Goal: Task Accomplishment & Management: Complete application form

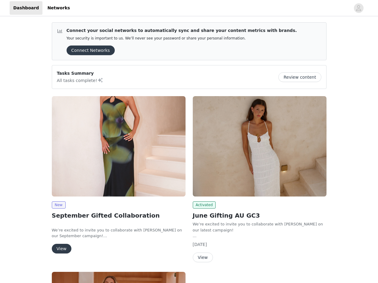
click at [60, 247] on button "View" at bounding box center [62, 249] width 20 height 10
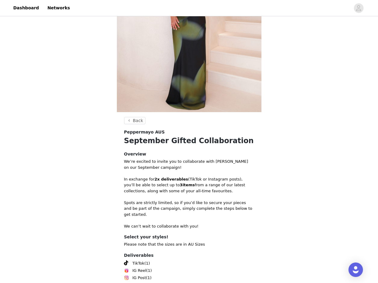
scroll to position [138, 0]
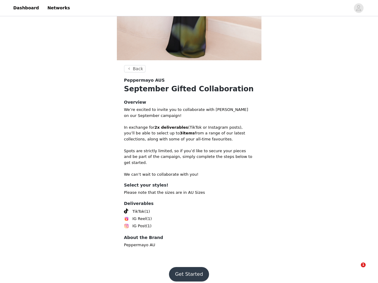
click at [190, 267] on button "Get Started" at bounding box center [189, 274] width 40 height 14
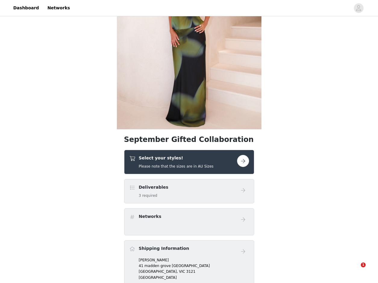
scroll to position [211, 0]
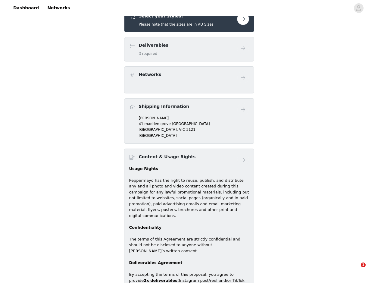
click at [176, 52] on div "Deliverables 3 required" at bounding box center [183, 49] width 108 height 14
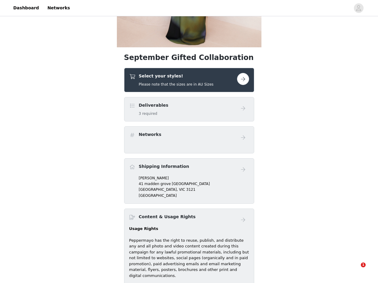
scroll to position [151, 0]
click at [241, 78] on button "button" at bounding box center [243, 79] width 12 height 12
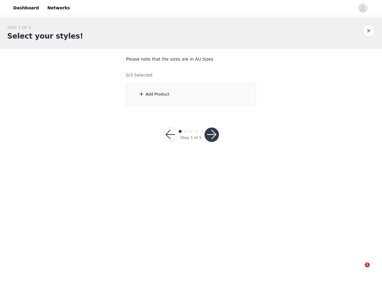
click at [162, 98] on div "Add Product" at bounding box center [191, 94] width 130 height 23
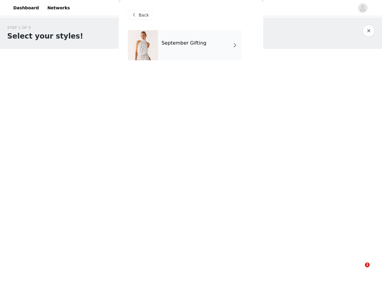
click at [186, 39] on div "September Gifting" at bounding box center [200, 45] width 84 height 30
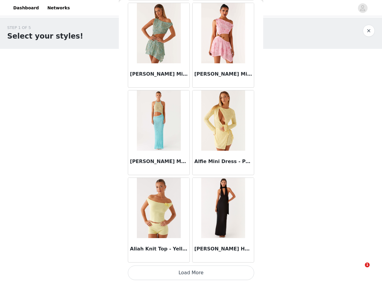
click at [196, 273] on button "Load More" at bounding box center [191, 272] width 126 height 14
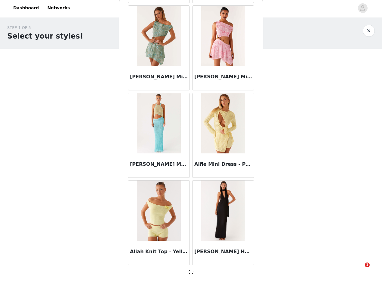
scroll to position [636, 0]
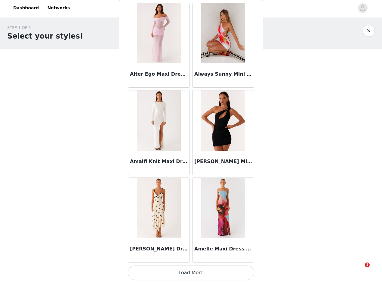
click at [207, 270] on button "Load More" at bounding box center [191, 272] width 126 height 14
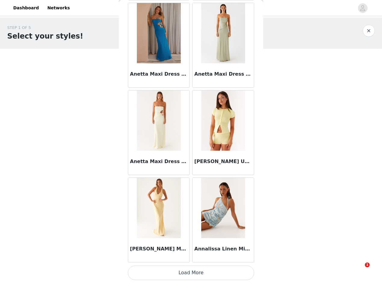
click at [212, 274] on button "Load More" at bounding box center [191, 272] width 126 height 14
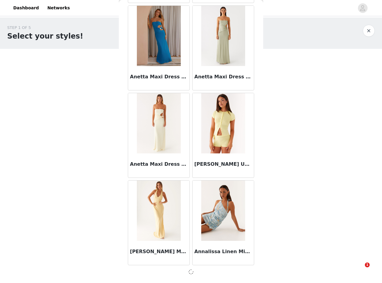
scroll to position [2382, 0]
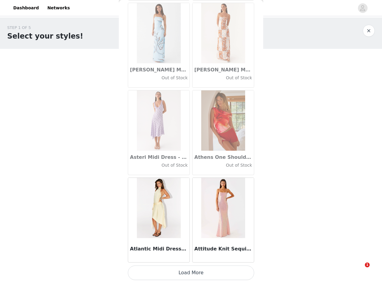
click at [209, 272] on button "Load More" at bounding box center [191, 272] width 126 height 14
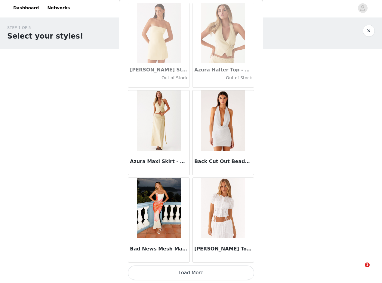
click at [216, 276] on button "Load More" at bounding box center [191, 272] width 126 height 14
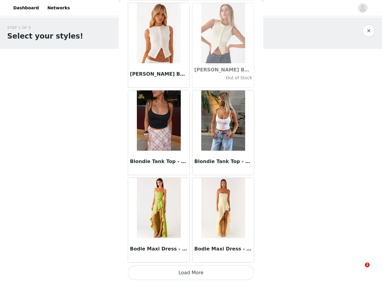
click at [220, 275] on button "Load More" at bounding box center [191, 272] width 126 height 14
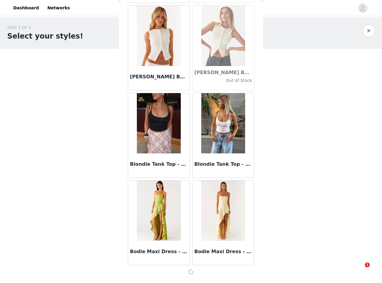
scroll to position [5001, 0]
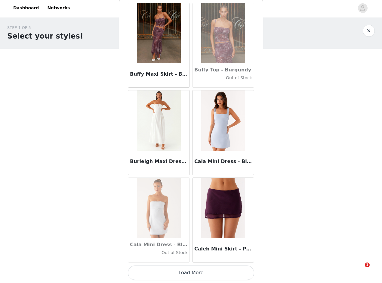
click at [225, 275] on button "Load More" at bounding box center [191, 272] width 126 height 14
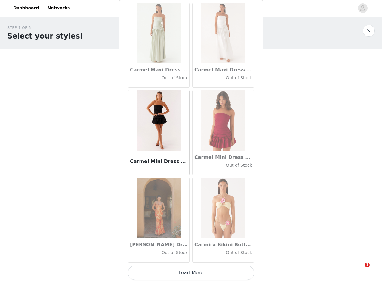
click at [214, 273] on button "Load More" at bounding box center [191, 272] width 126 height 14
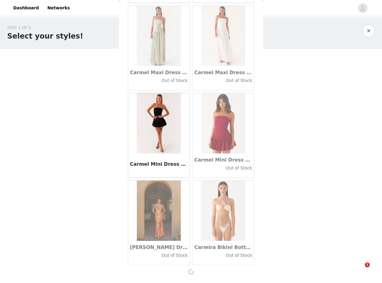
scroll to position [6747, 0]
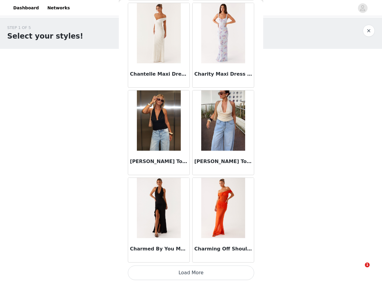
click at [229, 273] on button "Load More" at bounding box center [191, 272] width 126 height 14
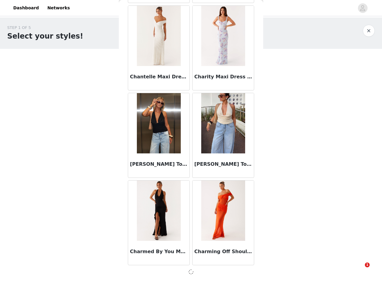
scroll to position [7619, 0]
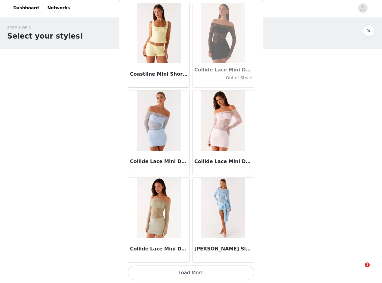
click at [217, 277] on button "Load More" at bounding box center [191, 272] width 126 height 14
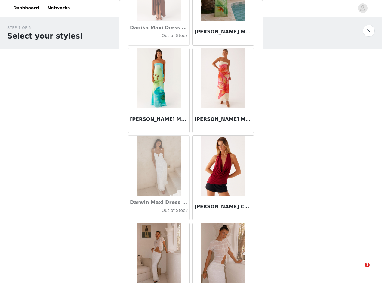
scroll to position [9368, 0]
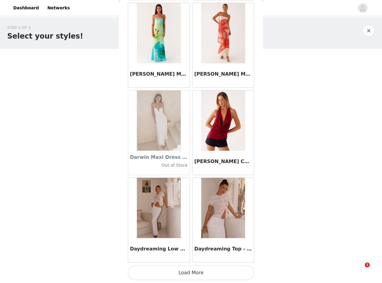
click at [220, 269] on button "Load More" at bounding box center [191, 272] width 126 height 14
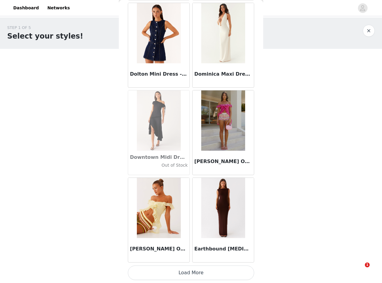
click at [218, 278] on button "Load More" at bounding box center [191, 272] width 126 height 14
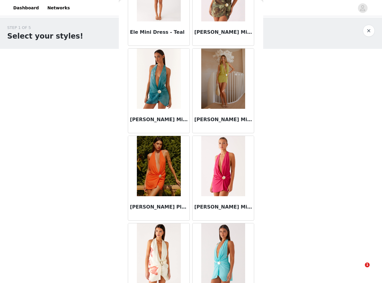
scroll to position [11114, 0]
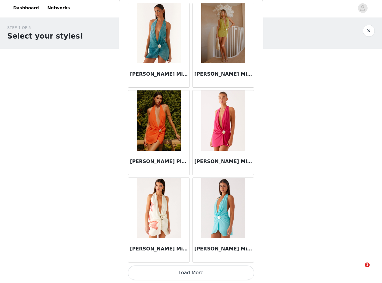
click at [218, 274] on button "Load More" at bounding box center [191, 272] width 126 height 14
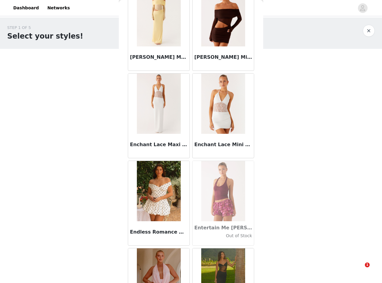
scroll to position [11987, 0]
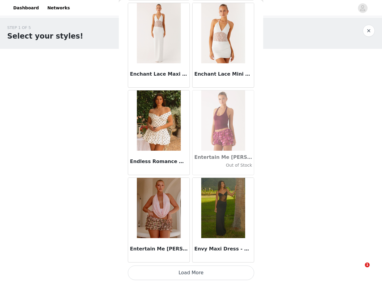
click at [222, 271] on button "Load More" at bounding box center [191, 272] width 126 height 14
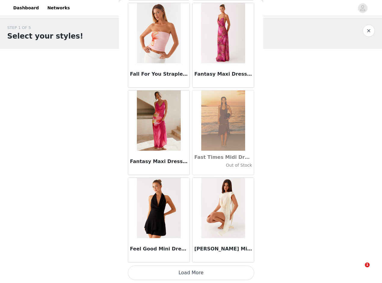
click at [225, 276] on button "Load More" at bounding box center [191, 272] width 126 height 14
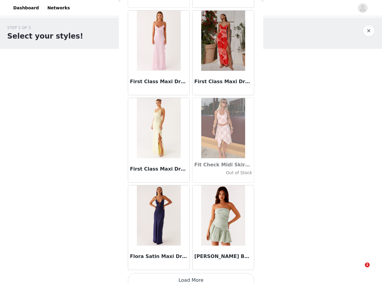
scroll to position [13733, 0]
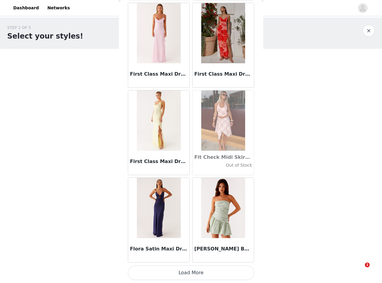
click at [218, 272] on button "Load More" at bounding box center [191, 272] width 126 height 14
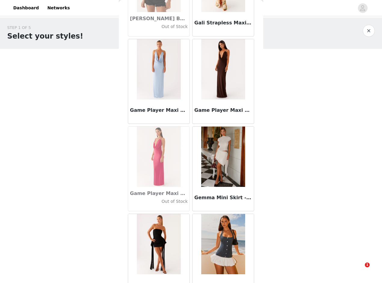
scroll to position [14606, 0]
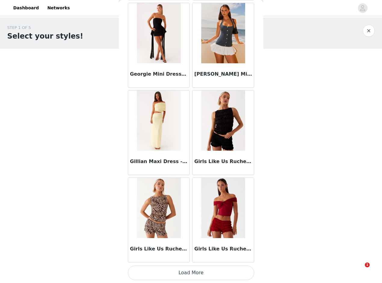
click at [221, 274] on button "Load More" at bounding box center [191, 272] width 126 height 14
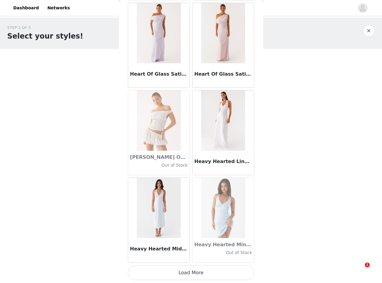
click at [229, 275] on button "Load More" at bounding box center [191, 272] width 126 height 14
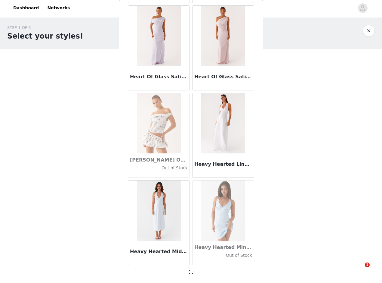
scroll to position [15476, 0]
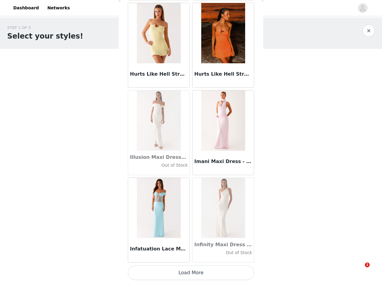
click at [222, 271] on button "Load More" at bounding box center [191, 272] width 126 height 14
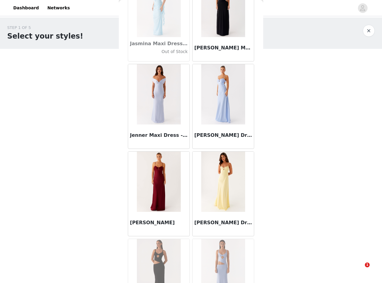
scroll to position [17225, 0]
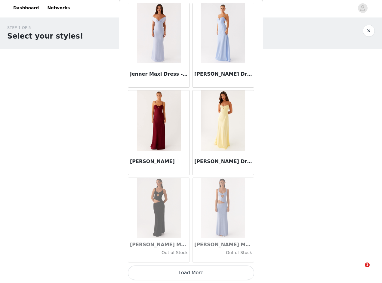
click at [225, 274] on button "Load More" at bounding box center [191, 272] width 126 height 14
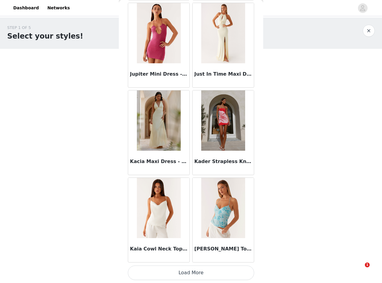
click at [233, 272] on button "Load More" at bounding box center [191, 272] width 126 height 14
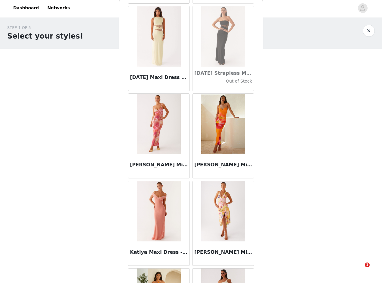
scroll to position [18971, 0]
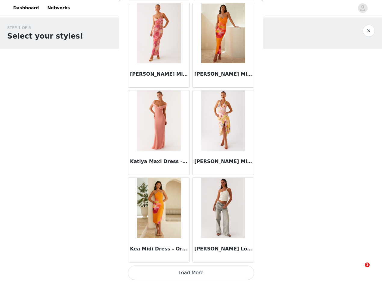
click at [227, 276] on button "Load More" at bounding box center [191, 272] width 126 height 14
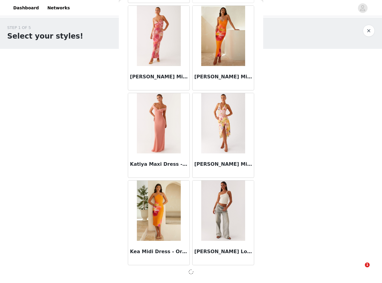
scroll to position [18968, 0]
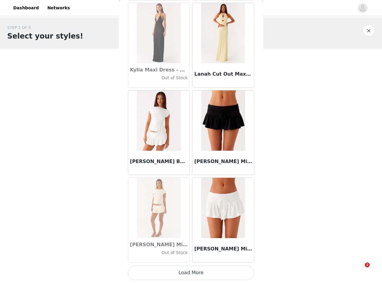
click at [228, 273] on button "Load More" at bounding box center [191, 272] width 126 height 14
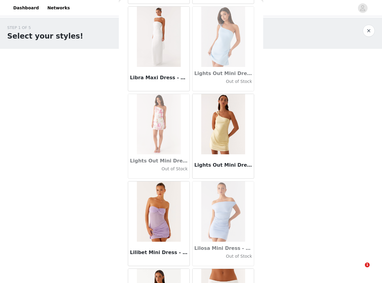
scroll to position [20717, 0]
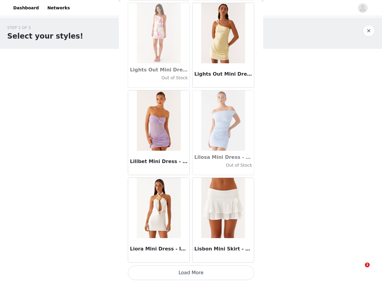
click at [227, 274] on button "Load More" at bounding box center [191, 272] width 126 height 14
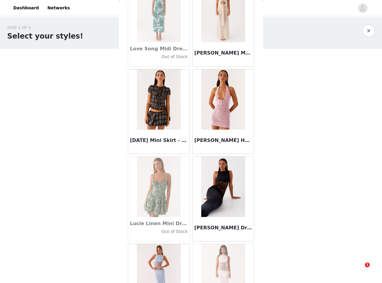
scroll to position [21590, 0]
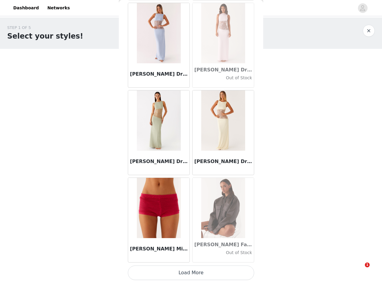
click at [235, 275] on button "Load More" at bounding box center [191, 272] width 126 height 14
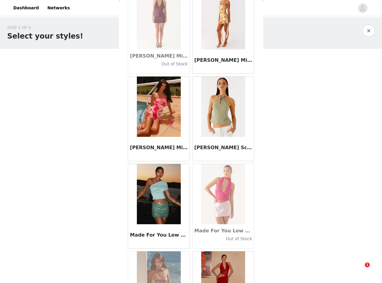
scroll to position [22402, 0]
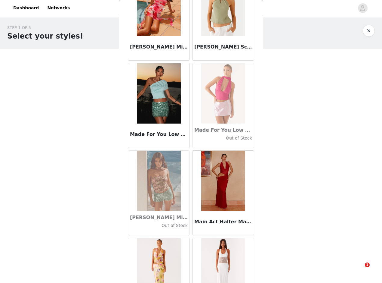
click at [231, 193] on img at bounding box center [223, 181] width 44 height 60
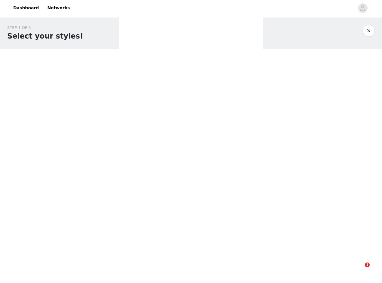
scroll to position [0, 0]
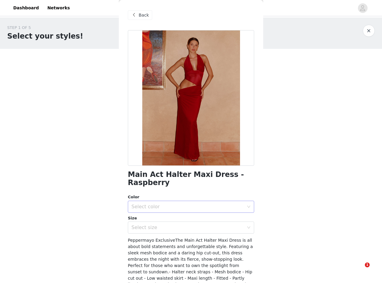
click at [151, 207] on div "Select color" at bounding box center [188, 206] width 113 height 6
click at [154, 221] on li "Raspberry" at bounding box center [189, 220] width 122 height 10
click at [154, 226] on div "Select size" at bounding box center [188, 227] width 113 height 6
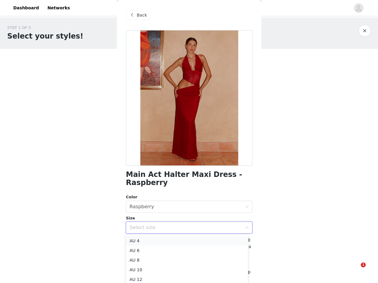
click at [148, 241] on li "AU 4" at bounding box center [187, 241] width 122 height 10
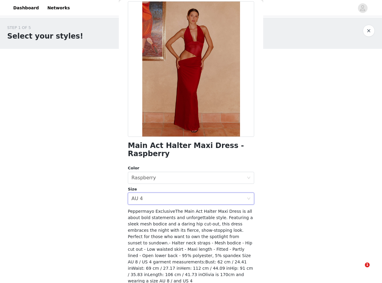
scroll to position [49, 0]
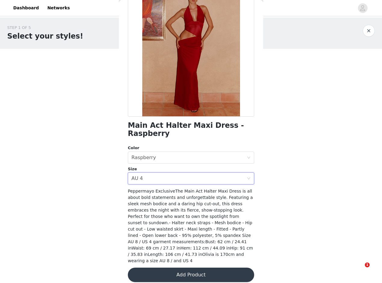
click at [203, 271] on button "Add Product" at bounding box center [191, 274] width 126 height 14
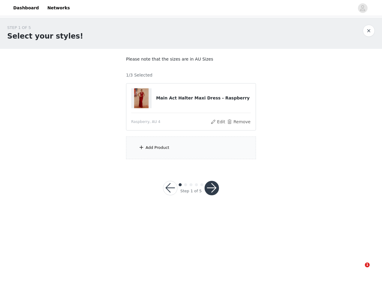
click at [190, 147] on div "Add Product" at bounding box center [191, 147] width 130 height 23
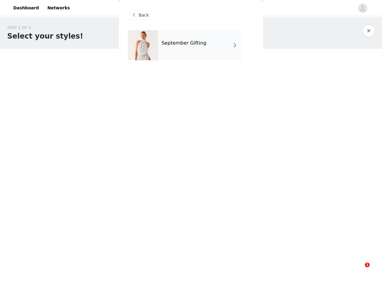
click at [197, 56] on div "September Gifting" at bounding box center [200, 45] width 84 height 30
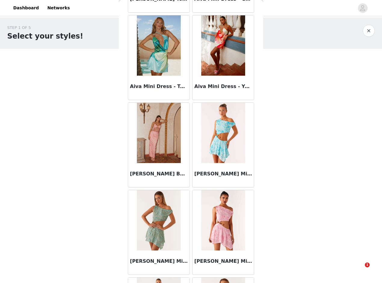
scroll to position [638, 0]
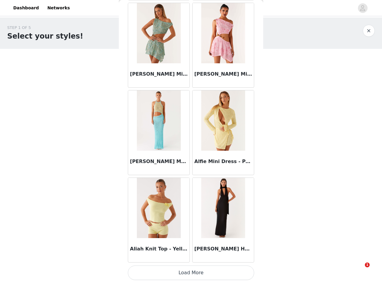
click at [200, 274] on button "Load More" at bounding box center [191, 272] width 126 height 14
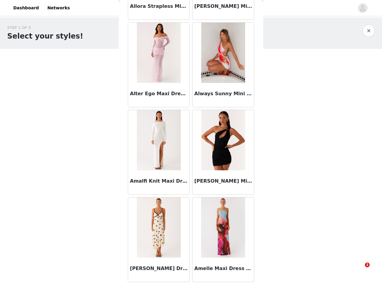
scroll to position [1481, 0]
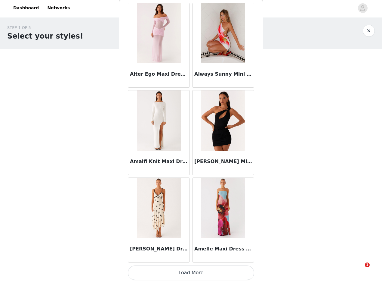
click at [214, 270] on button "Load More" at bounding box center [191, 272] width 126 height 14
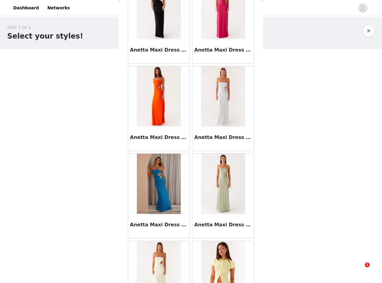
scroll to position [2384, 0]
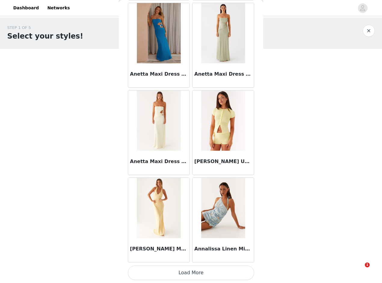
click at [217, 278] on button "Load More" at bounding box center [191, 272] width 126 height 14
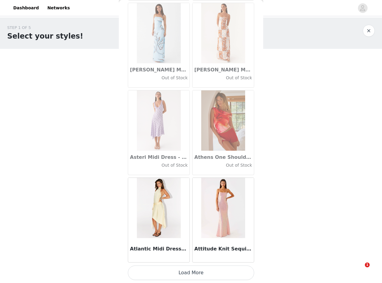
click at [206, 273] on button "Load More" at bounding box center [191, 272] width 126 height 14
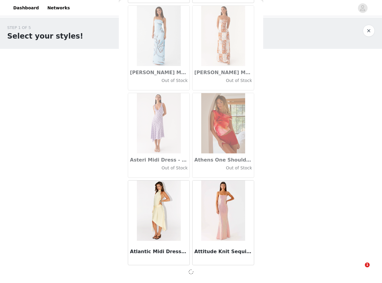
scroll to position [3255, 0]
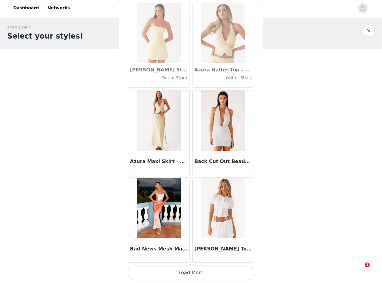
click at [208, 273] on button "Load More" at bounding box center [191, 272] width 126 height 14
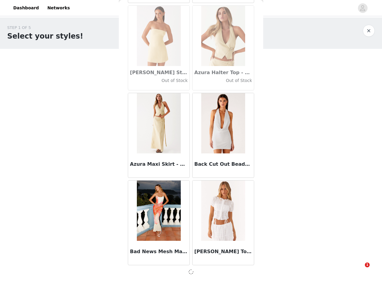
scroll to position [4128, 0]
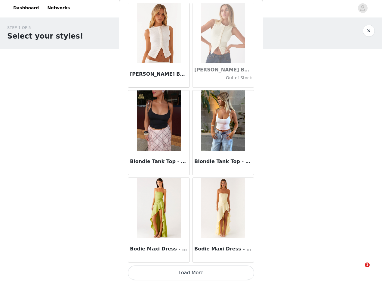
click at [203, 272] on button "Load More" at bounding box center [191, 272] width 126 height 14
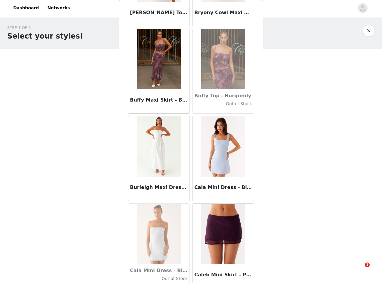
scroll to position [5876, 0]
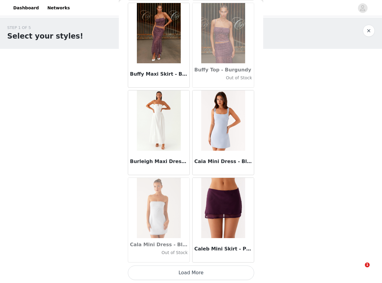
click at [205, 271] on button "Load More" at bounding box center [191, 272] width 126 height 14
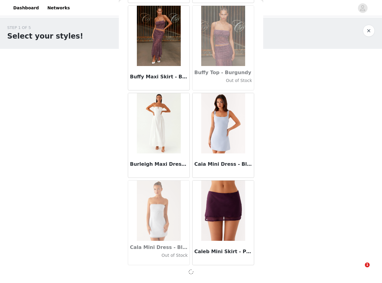
scroll to position [5874, 0]
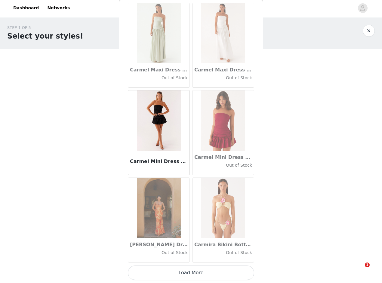
click at [198, 276] on button "Load More" at bounding box center [191, 272] width 126 height 14
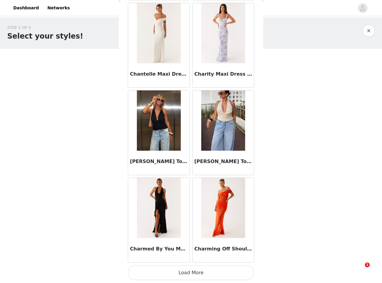
click at [210, 277] on button "Load More" at bounding box center [191, 272] width 126 height 14
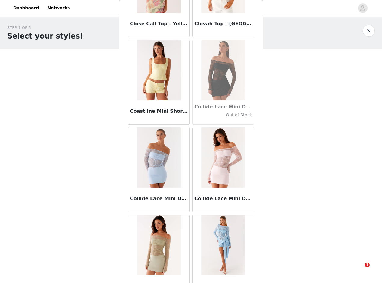
scroll to position [8495, 0]
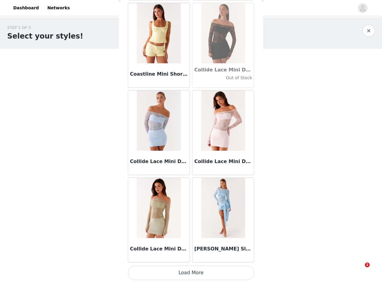
click at [222, 273] on button "Load More" at bounding box center [191, 272] width 126 height 14
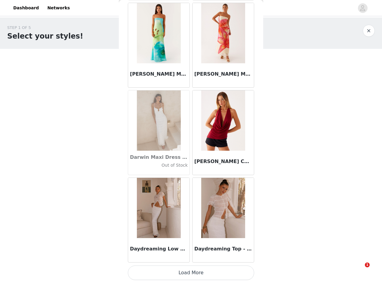
click at [228, 278] on button "Load More" at bounding box center [191, 272] width 126 height 14
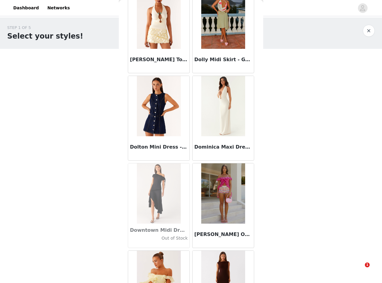
scroll to position [10241, 0]
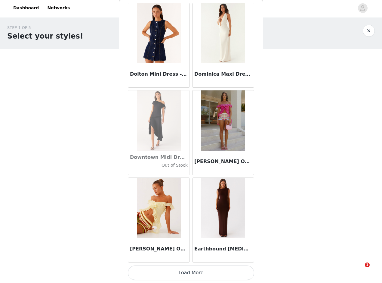
click at [210, 273] on button "Load More" at bounding box center [191, 272] width 126 height 14
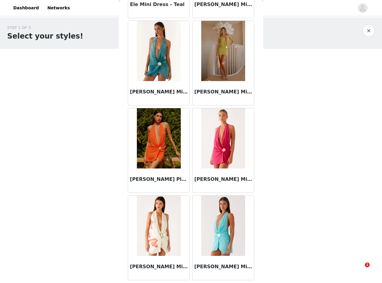
scroll to position [11114, 0]
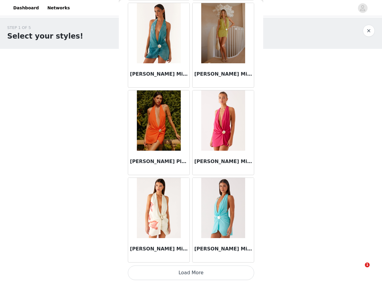
click at [219, 274] on button "Load More" at bounding box center [191, 272] width 126 height 14
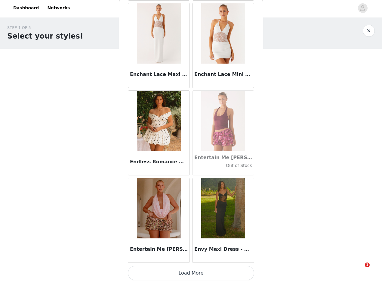
scroll to position [11987, 0]
click at [202, 274] on button "Load More" at bounding box center [191, 272] width 126 height 14
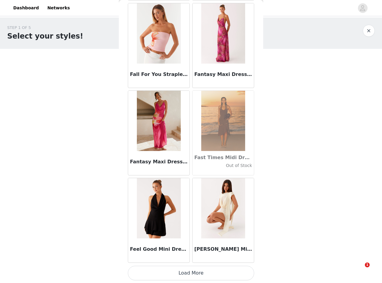
scroll to position [12860, 0]
click at [225, 271] on button "Load More" at bounding box center [191, 272] width 126 height 14
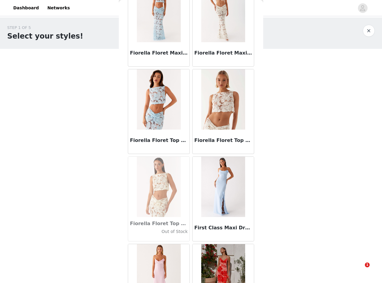
scroll to position [13733, 0]
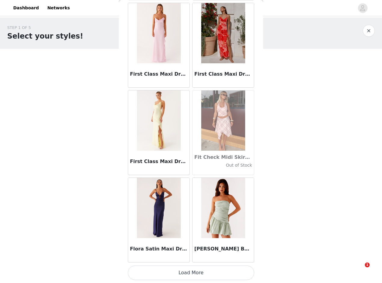
click at [213, 272] on button "Load More" at bounding box center [191, 272] width 126 height 14
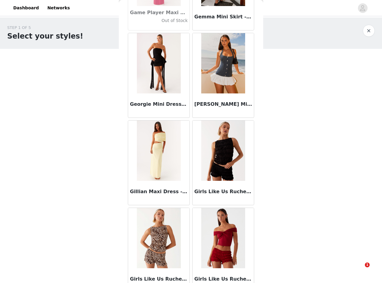
scroll to position [14606, 0]
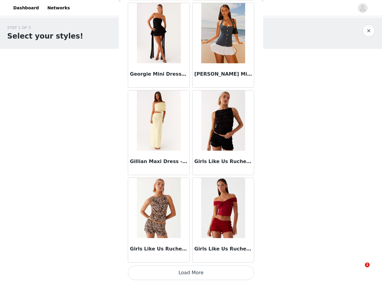
click at [213, 272] on button "Load More" at bounding box center [191, 272] width 126 height 14
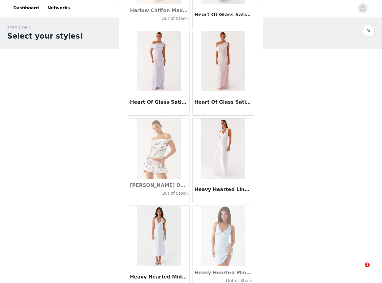
scroll to position [15479, 0]
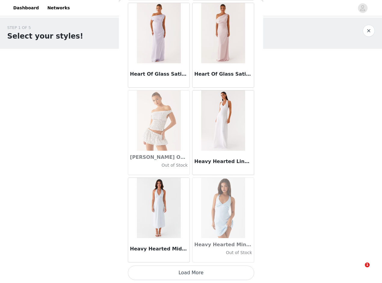
click at [219, 276] on button "Load More" at bounding box center [191, 272] width 126 height 14
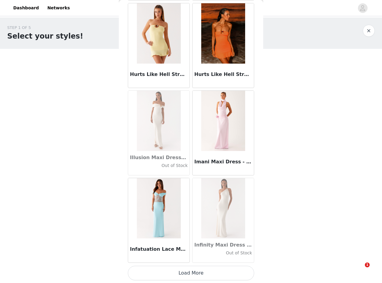
scroll to position [16352, 0]
click at [224, 274] on button "Load More" at bounding box center [191, 272] width 126 height 14
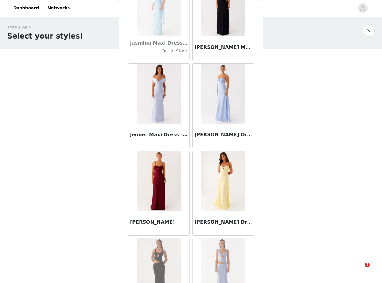
scroll to position [17225, 0]
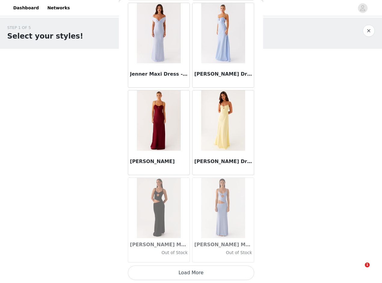
click at [214, 267] on button "Load More" at bounding box center [191, 272] width 126 height 14
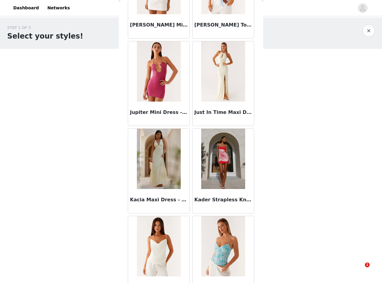
scroll to position [18098, 0]
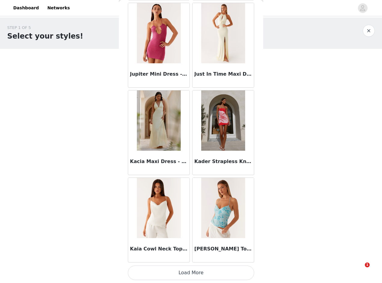
click at [191, 273] on button "Load More" at bounding box center [191, 272] width 126 height 14
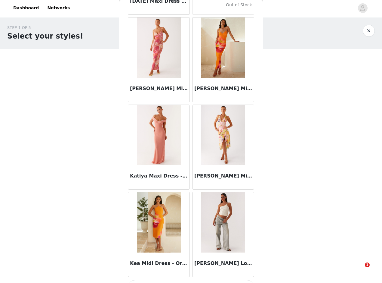
scroll to position [18971, 0]
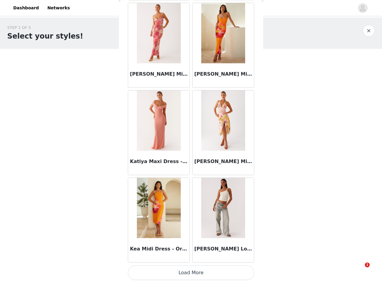
click at [206, 273] on button "Load More" at bounding box center [191, 272] width 126 height 14
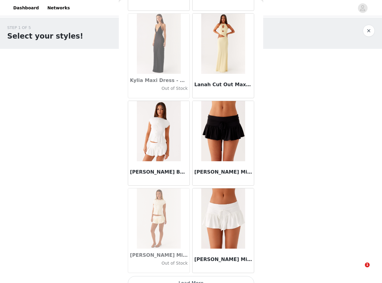
scroll to position [19844, 0]
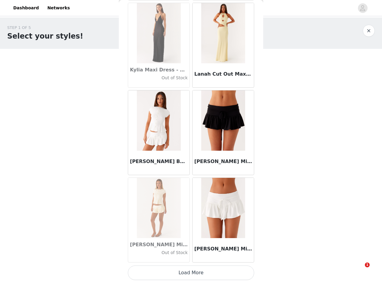
click at [216, 273] on button "Load More" at bounding box center [191, 272] width 126 height 14
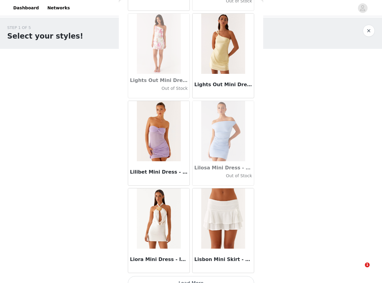
scroll to position [20717, 0]
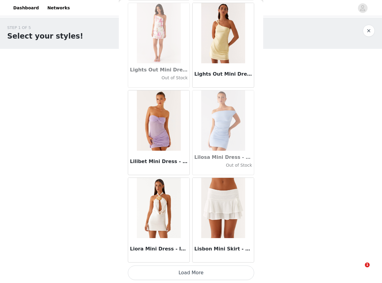
click at [214, 273] on button "Load More" at bounding box center [191, 272] width 126 height 14
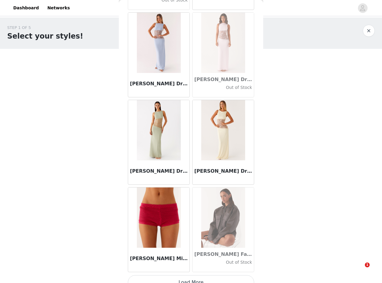
scroll to position [21590, 0]
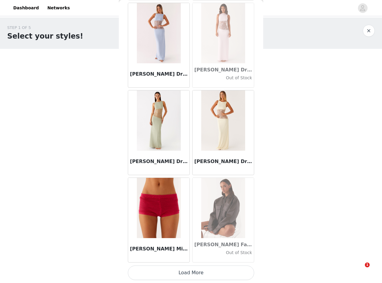
click at [220, 272] on button "Load More" at bounding box center [191, 272] width 126 height 14
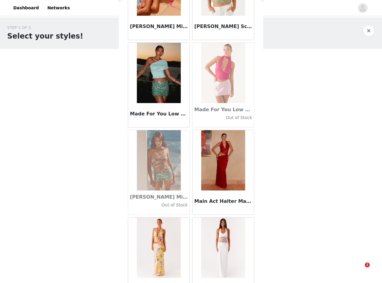
scroll to position [22463, 0]
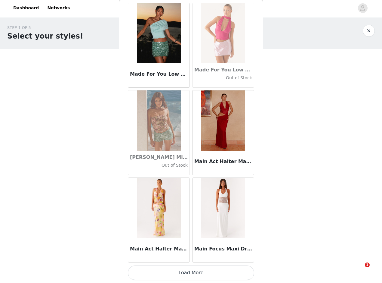
click at [228, 273] on button "Load More" at bounding box center [191, 272] width 126 height 14
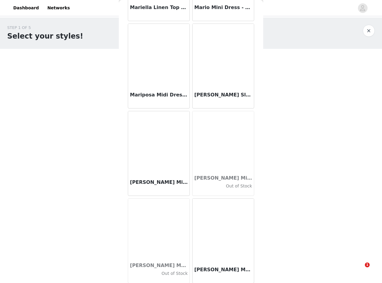
scroll to position [23336, 0]
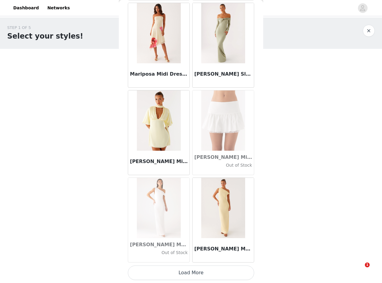
click at [234, 275] on button "Load More" at bounding box center [191, 272] width 126 height 14
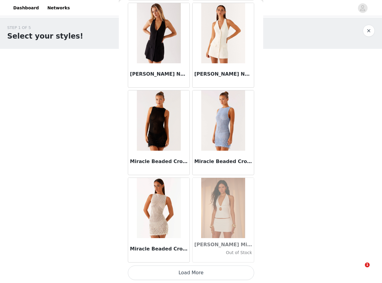
click at [222, 269] on button "Load More" at bounding box center [191, 272] width 126 height 14
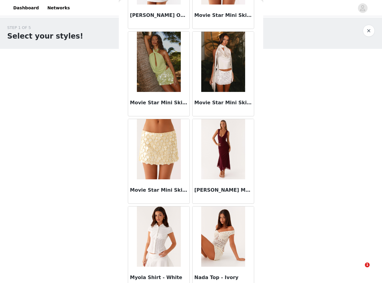
scroll to position [25081, 0]
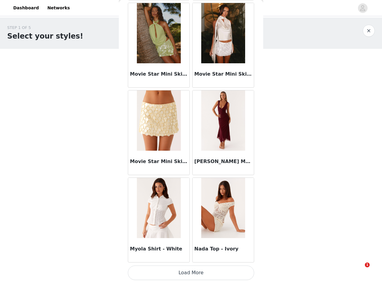
click at [229, 277] on button "Load More" at bounding box center [191, 272] width 126 height 14
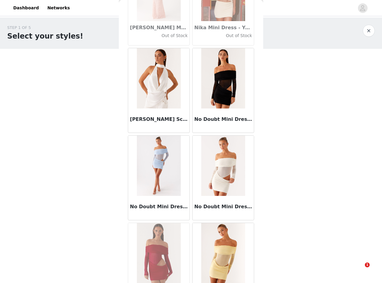
scroll to position [25954, 0]
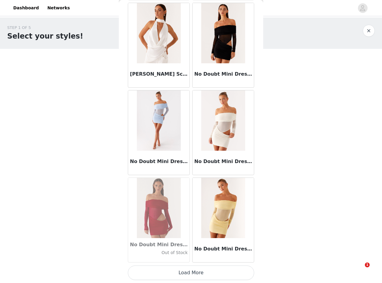
click at [213, 275] on button "Load More" at bounding box center [191, 272] width 126 height 14
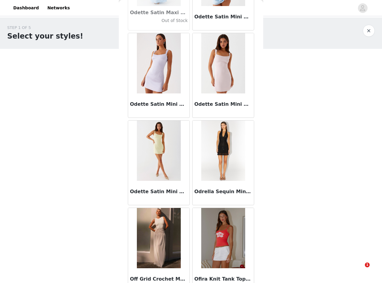
scroll to position [26827, 0]
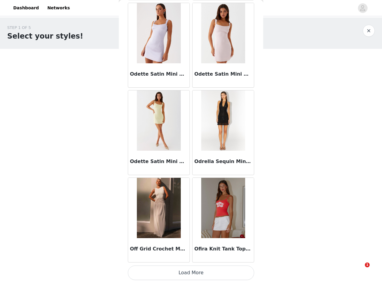
click at [226, 271] on button "Load More" at bounding box center [191, 272] width 126 height 14
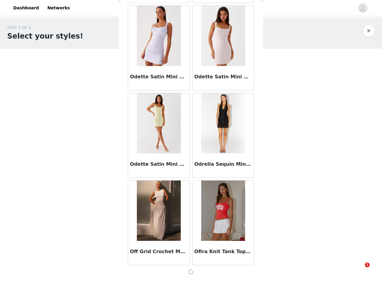
scroll to position [26825, 0]
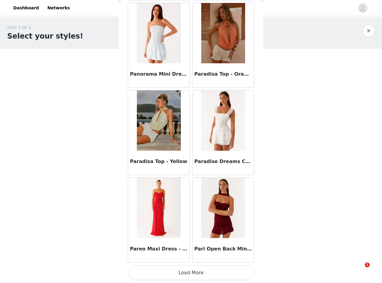
click at [214, 272] on button "Load More" at bounding box center [191, 272] width 126 height 14
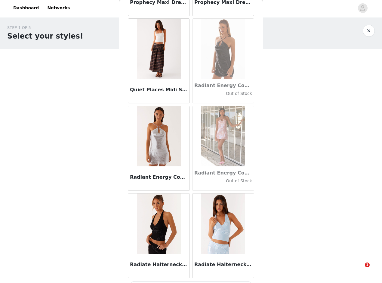
scroll to position [28573, 0]
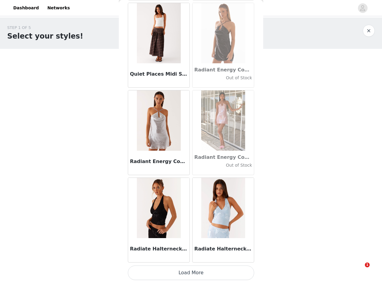
click at [215, 272] on button "Load More" at bounding box center [191, 272] width 126 height 14
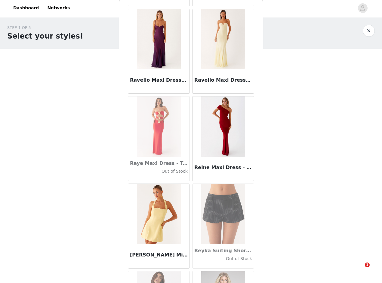
scroll to position [29446, 0]
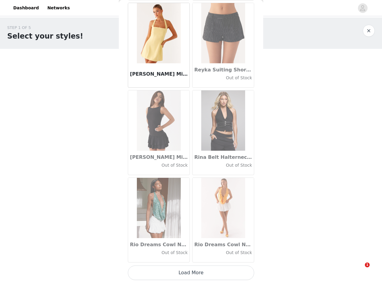
click at [218, 272] on button "Load More" at bounding box center [191, 272] width 126 height 14
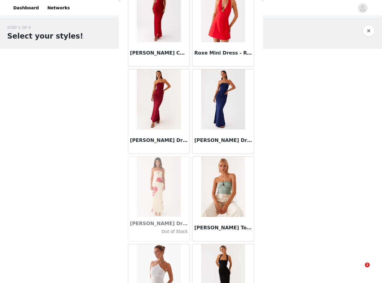
scroll to position [30319, 0]
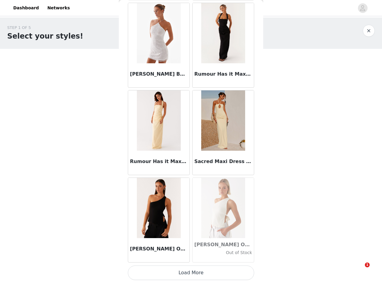
click at [221, 270] on button "Load More" at bounding box center [191, 272] width 126 height 14
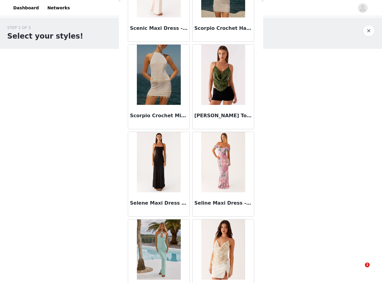
scroll to position [31192, 0]
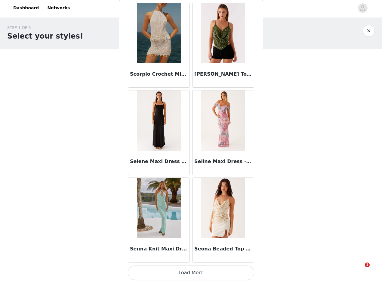
click at [194, 275] on button "Load More" at bounding box center [191, 272] width 126 height 14
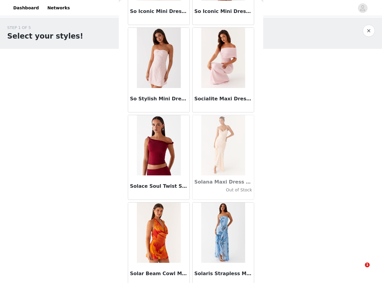
scroll to position [32065, 0]
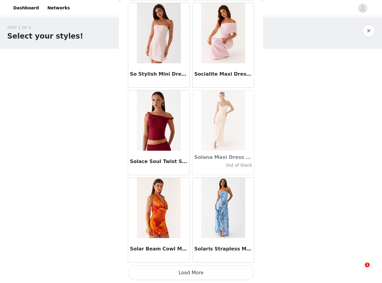
click at [206, 278] on button "Load More" at bounding box center [191, 272] width 126 height 14
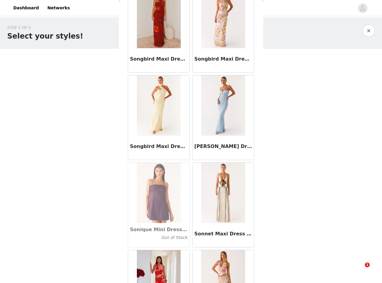
scroll to position [32727, 0]
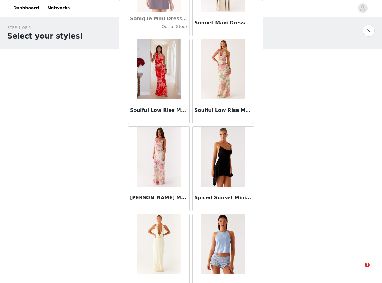
click at [170, 239] on img at bounding box center [159, 244] width 44 height 60
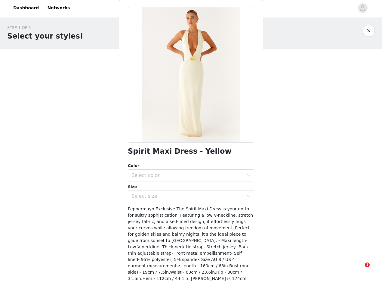
scroll to position [47, 0]
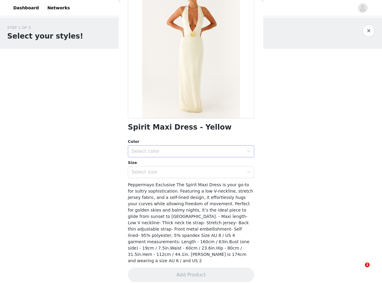
click at [159, 152] on div "Select color" at bounding box center [188, 151] width 113 height 6
click at [157, 167] on li "Yellow" at bounding box center [189, 165] width 122 height 10
click at [156, 176] on div "Select size" at bounding box center [189, 171] width 115 height 11
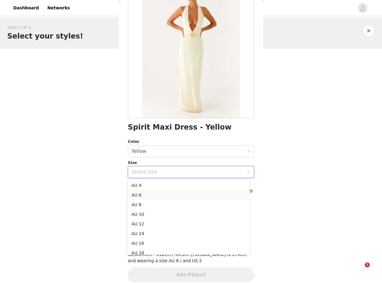
click at [157, 194] on li "AU 6" at bounding box center [189, 195] width 122 height 10
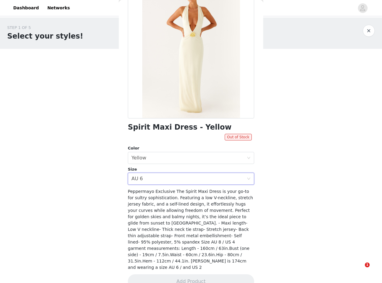
scroll to position [54, 0]
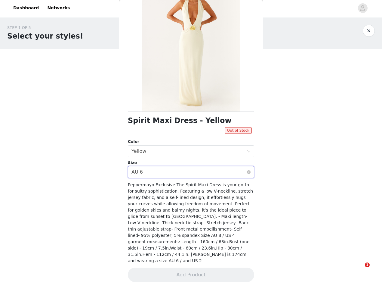
click at [159, 172] on div "Select size AU 6" at bounding box center [189, 171] width 115 height 11
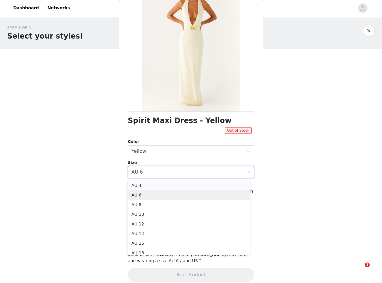
click at [155, 185] on li "AU 4" at bounding box center [189, 185] width 122 height 10
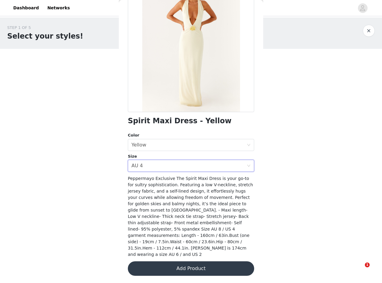
scroll to position [47, 0]
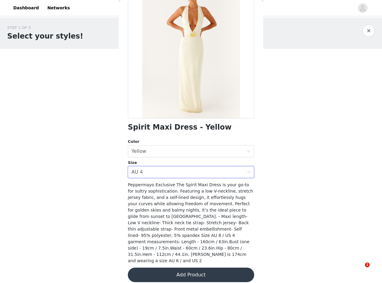
click at [175, 269] on button "Add Product" at bounding box center [191, 274] width 126 height 14
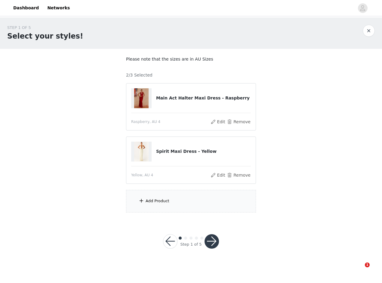
click at [183, 200] on div "Add Product" at bounding box center [191, 201] width 130 height 23
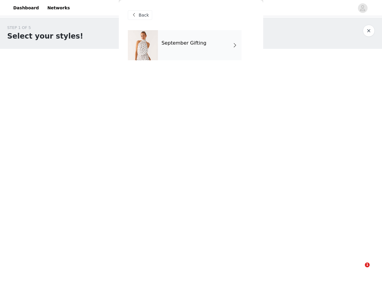
click at [169, 36] on div "September Gifting" at bounding box center [200, 45] width 84 height 30
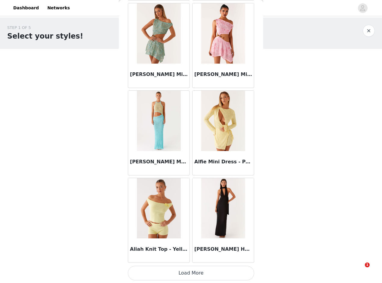
scroll to position [638, 0]
click at [215, 272] on button "Load More" at bounding box center [191, 272] width 126 height 14
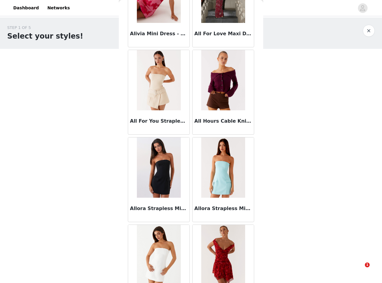
scroll to position [1210, 0]
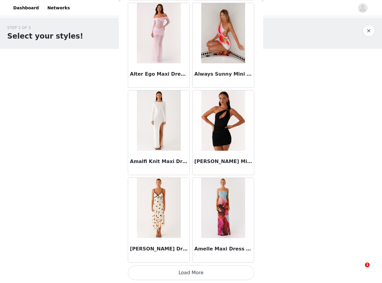
click at [198, 270] on button "Load More" at bounding box center [191, 272] width 126 height 14
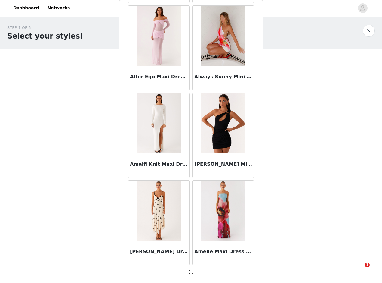
scroll to position [1509, 0]
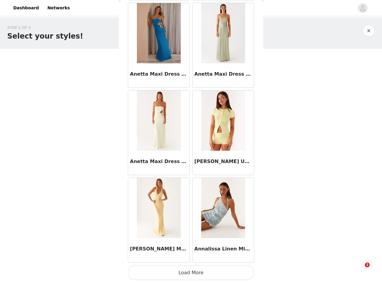
click at [209, 270] on button "Load More" at bounding box center [191, 272] width 126 height 14
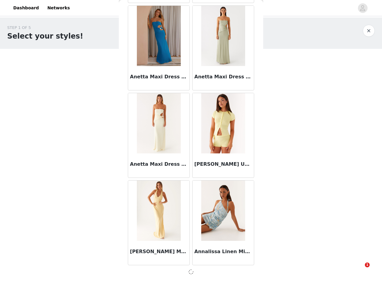
scroll to position [2382, 0]
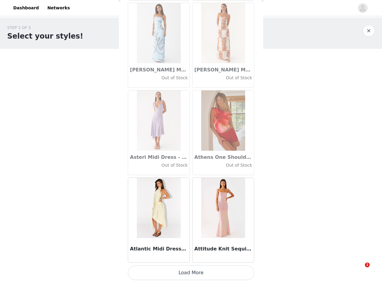
click at [200, 273] on button "Load More" at bounding box center [191, 272] width 126 height 14
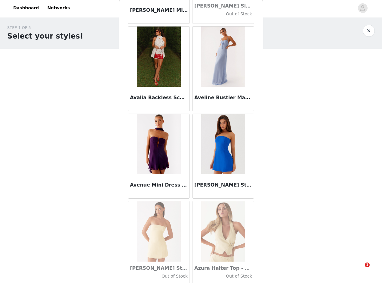
scroll to position [4130, 0]
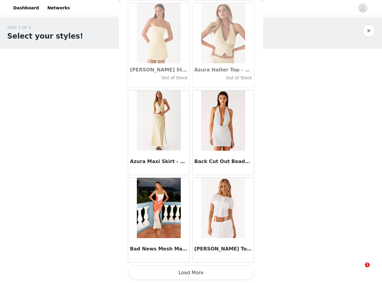
click at [206, 270] on button "Load More" at bounding box center [191, 272] width 126 height 14
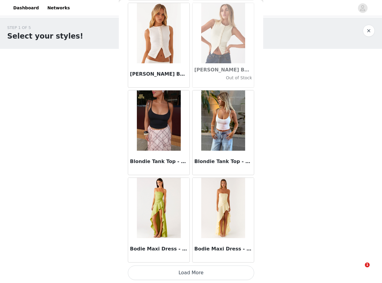
click at [198, 270] on button "Load More" at bounding box center [191, 272] width 126 height 14
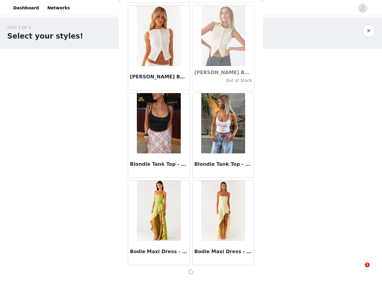
scroll to position [5001, 0]
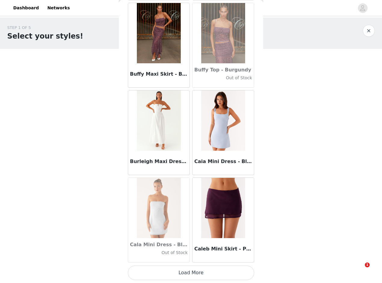
click at [184, 271] on button "Load More" at bounding box center [191, 272] width 126 height 14
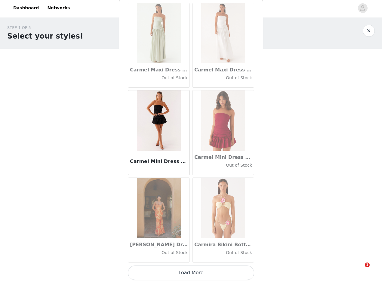
click at [206, 276] on button "Load More" at bounding box center [191, 272] width 126 height 14
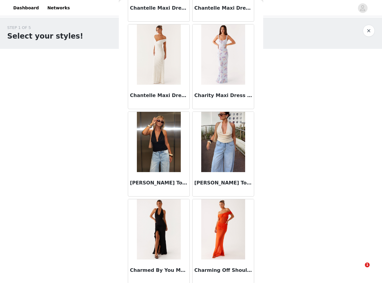
scroll to position [7622, 0]
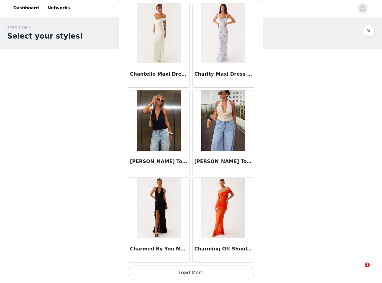
click at [200, 274] on button "Load More" at bounding box center [191, 272] width 126 height 14
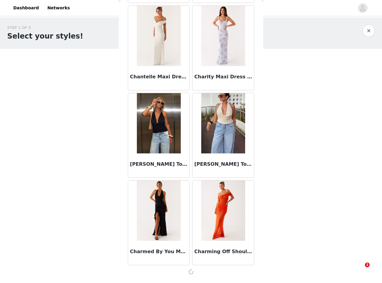
scroll to position [7619, 0]
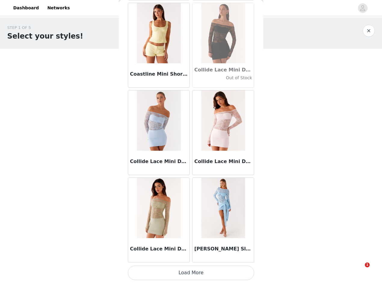
click at [200, 269] on button "Load More" at bounding box center [191, 272] width 126 height 14
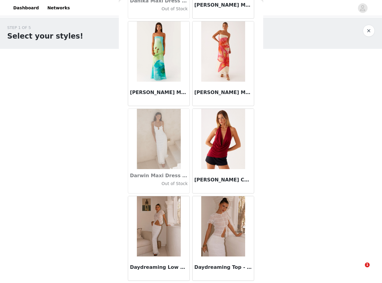
scroll to position [9368, 0]
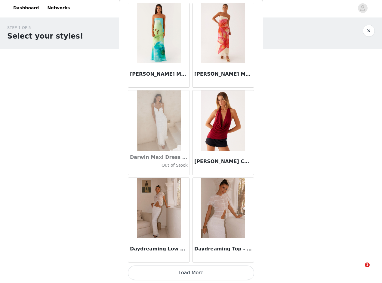
click at [198, 266] on button "Load More" at bounding box center [191, 272] width 126 height 14
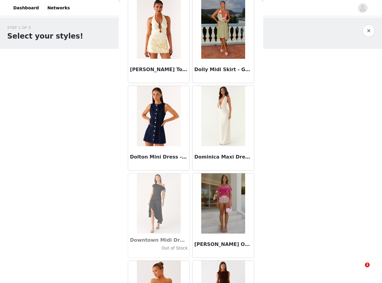
scroll to position [10241, 0]
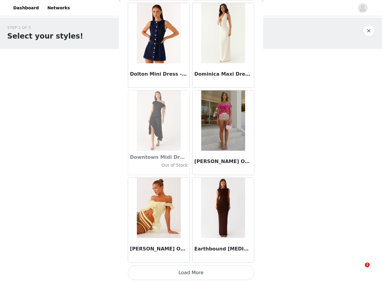
click at [205, 273] on button "Load More" at bounding box center [191, 272] width 126 height 14
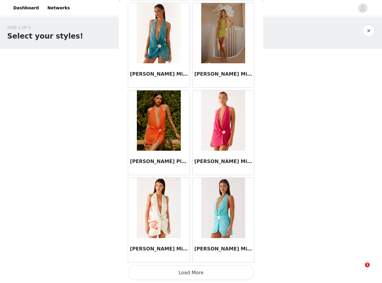
click at [196, 269] on button "Load More" at bounding box center [191, 272] width 126 height 14
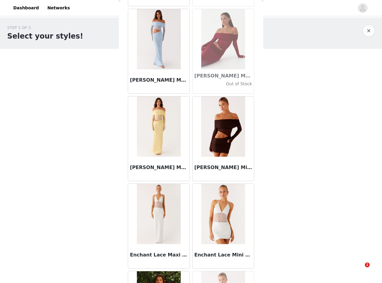
scroll to position [11987, 0]
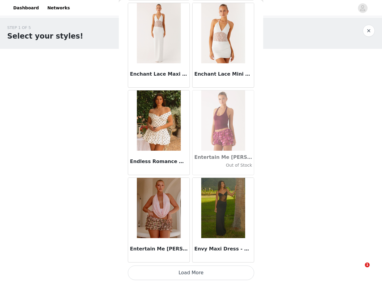
click at [198, 272] on button "Load More" at bounding box center [191, 272] width 126 height 14
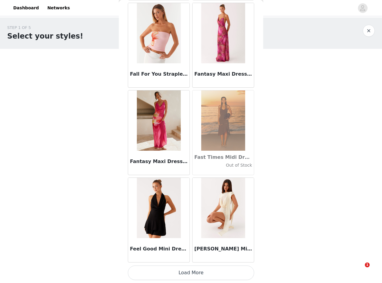
click at [195, 273] on button "Load More" at bounding box center [191, 272] width 126 height 14
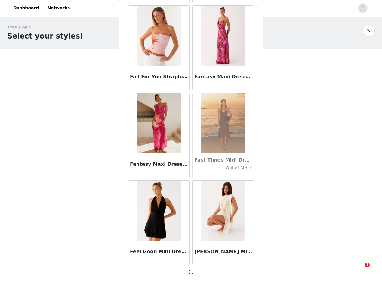
scroll to position [12857, 0]
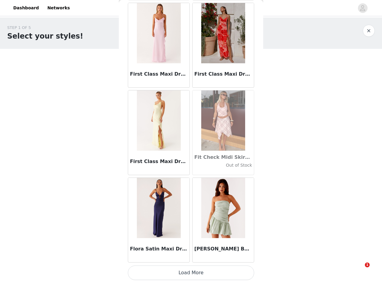
click at [198, 269] on button "Load More" at bounding box center [191, 272] width 126 height 14
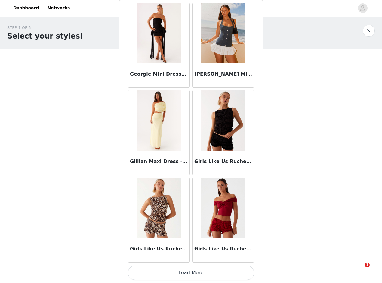
click at [195, 271] on button "Load More" at bounding box center [191, 272] width 126 height 14
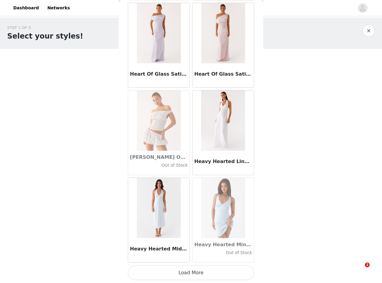
click at [199, 269] on button "Load More" at bounding box center [191, 272] width 126 height 14
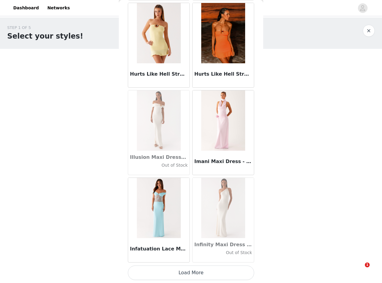
click at [199, 270] on button "Load More" at bounding box center [191, 272] width 126 height 14
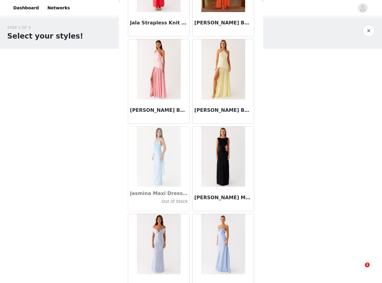
scroll to position [17225, 0]
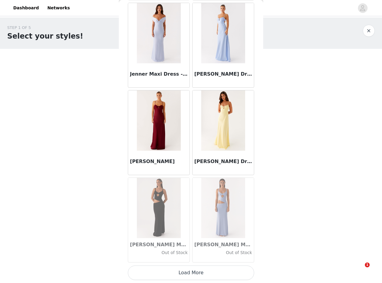
click at [196, 275] on button "Load More" at bounding box center [191, 272] width 126 height 14
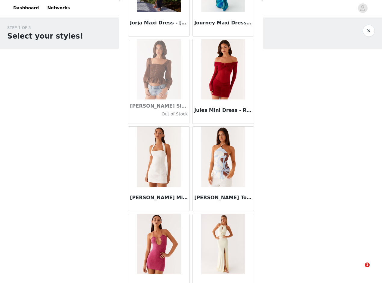
scroll to position [18098, 0]
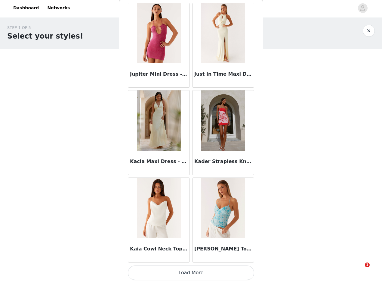
click at [200, 272] on button "Load More" at bounding box center [191, 272] width 126 height 14
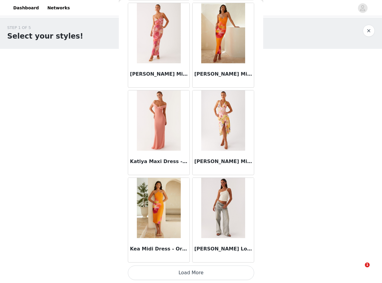
click at [207, 273] on button "Load More" at bounding box center [191, 272] width 126 height 14
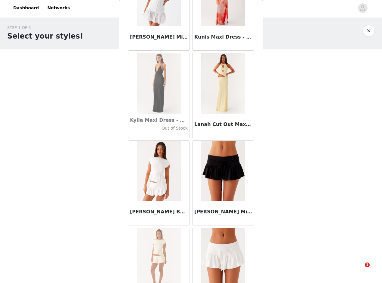
scroll to position [19844, 0]
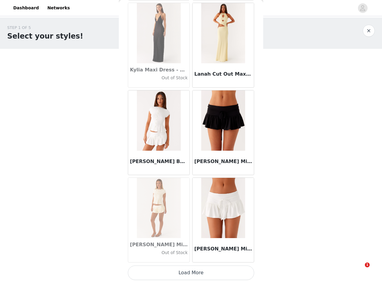
click at [212, 272] on button "Load More" at bounding box center [191, 272] width 126 height 14
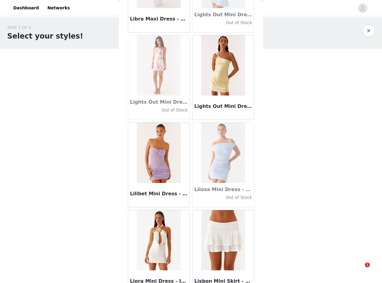
scroll to position [20717, 0]
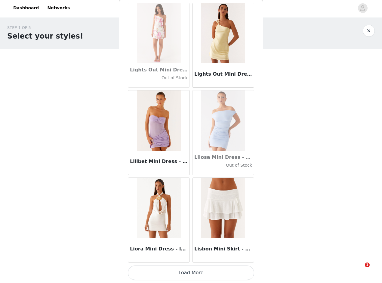
click at [187, 273] on button "Load More" at bounding box center [191, 272] width 126 height 14
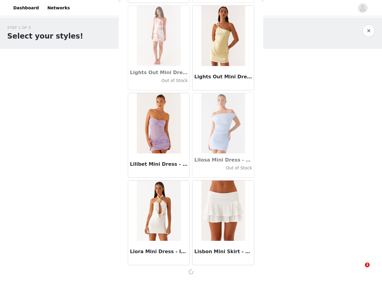
scroll to position [20714, 0]
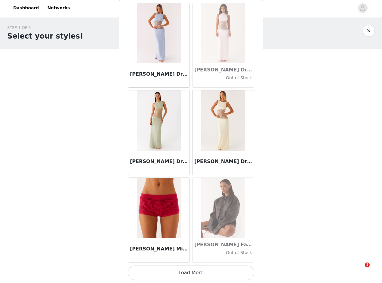
click at [204, 273] on button "Load More" at bounding box center [191, 272] width 126 height 14
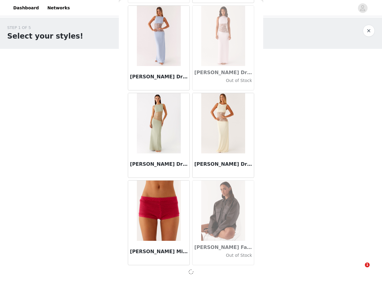
scroll to position [21587, 0]
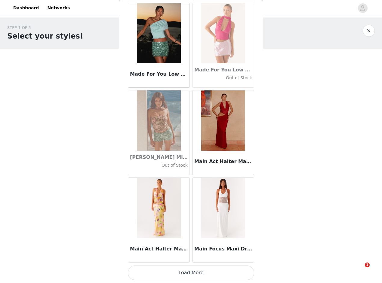
click at [199, 276] on button "Load More" at bounding box center [191, 272] width 126 height 14
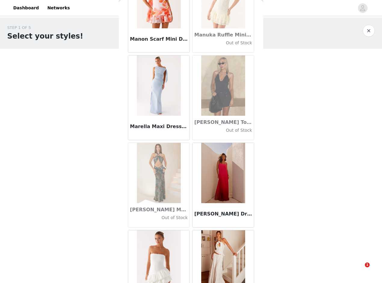
scroll to position [22794, 0]
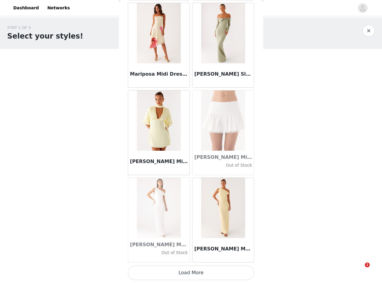
click at [182, 274] on button "Load More" at bounding box center [191, 272] width 126 height 14
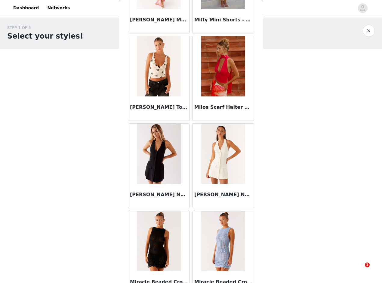
scroll to position [24209, 0]
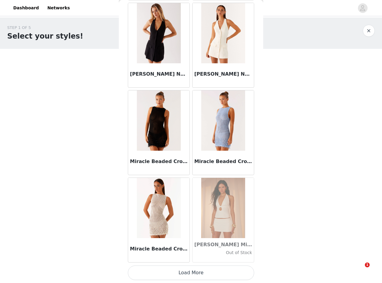
click at [200, 273] on button "Load More" at bounding box center [191, 272] width 126 height 14
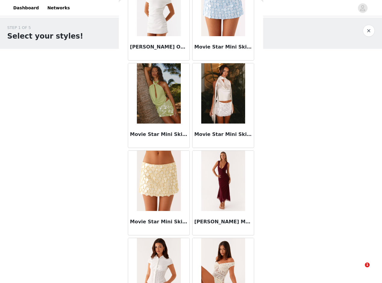
scroll to position [25081, 0]
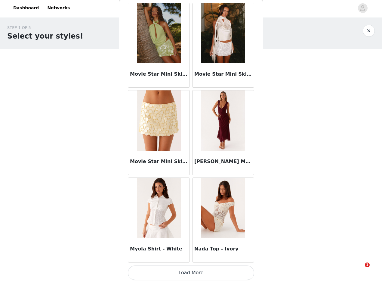
click at [201, 272] on button "Load More" at bounding box center [191, 272] width 126 height 14
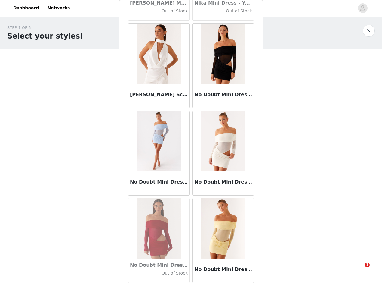
scroll to position [25954, 0]
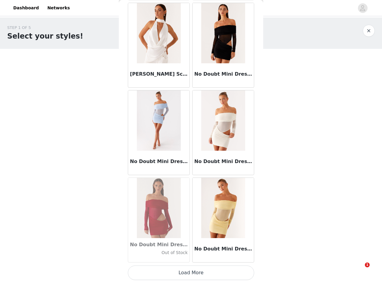
click at [200, 275] on button "Load More" at bounding box center [191, 272] width 126 height 14
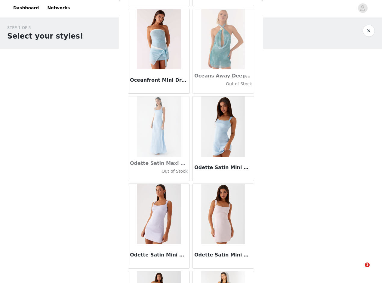
scroll to position [26827, 0]
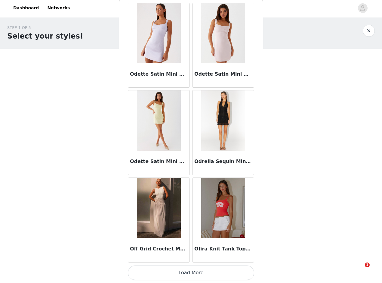
click at [197, 274] on button "Load More" at bounding box center [191, 272] width 126 height 14
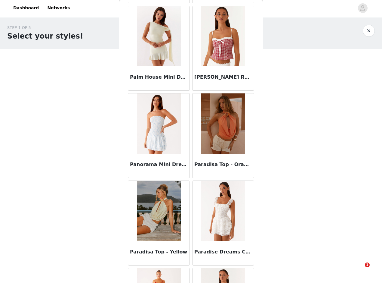
scroll to position [27700, 0]
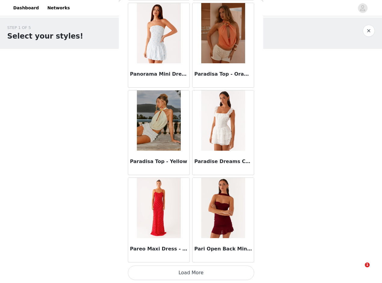
click at [192, 276] on button "Load More" at bounding box center [191, 272] width 126 height 14
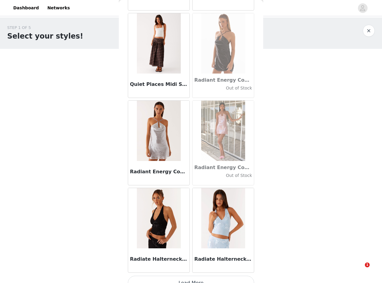
scroll to position [28573, 0]
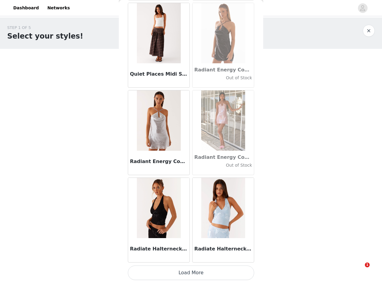
click at [189, 275] on button "Load More" at bounding box center [191, 272] width 126 height 14
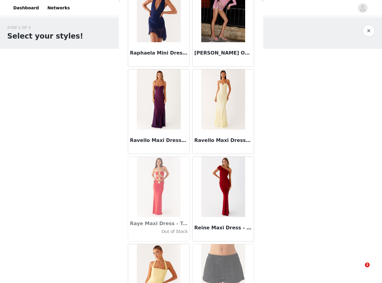
scroll to position [29446, 0]
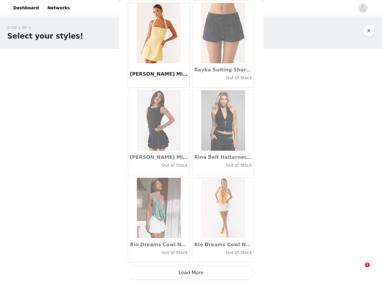
click at [193, 273] on button "Load More" at bounding box center [191, 272] width 126 height 14
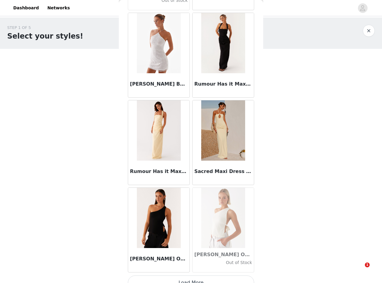
scroll to position [30319, 0]
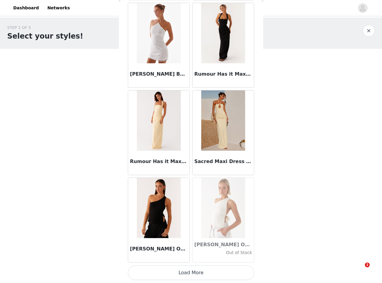
click at [210, 270] on button "Load More" at bounding box center [191, 272] width 126 height 14
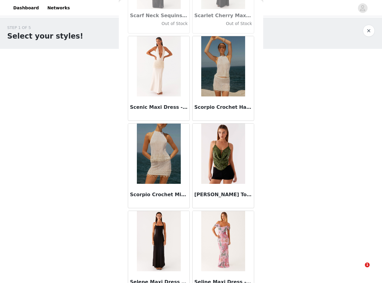
scroll to position [31192, 0]
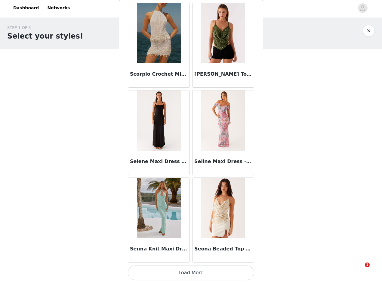
click at [190, 266] on button "Load More" at bounding box center [191, 272] width 126 height 14
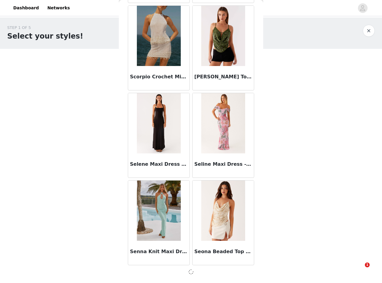
scroll to position [31190, 0]
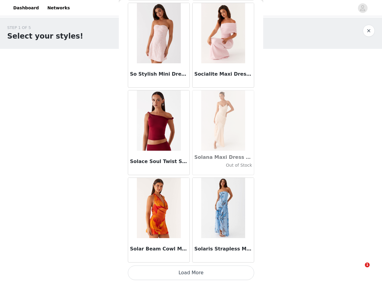
click at [205, 270] on button "Load More" at bounding box center [191, 272] width 126 height 14
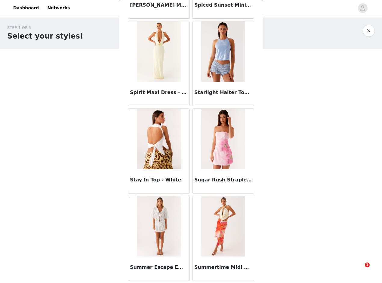
scroll to position [32938, 0]
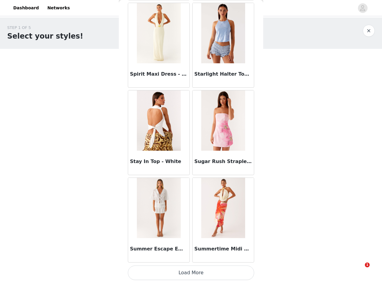
click at [202, 274] on button "Load More" at bounding box center [191, 272] width 126 height 14
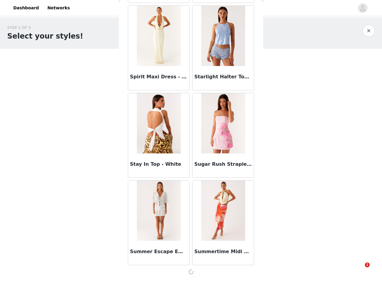
scroll to position [32935, 0]
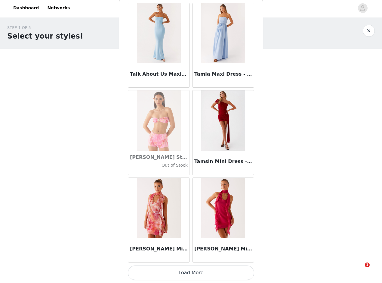
click at [200, 272] on button "Load More" at bounding box center [191, 272] width 126 height 14
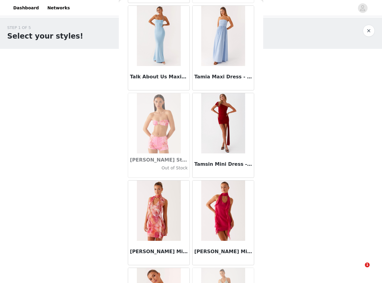
scroll to position [33811, 0]
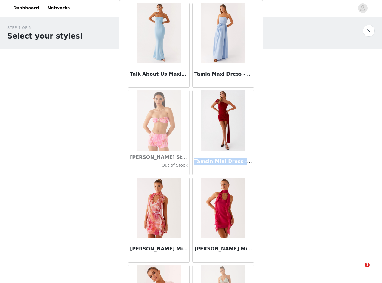
drag, startPoint x: 193, startPoint y: 161, endPoint x: 245, endPoint y: 162, distance: 52.4
click at [245, 162] on h3 "Tamsin Mini Dress - Red" at bounding box center [223, 161] width 58 height 7
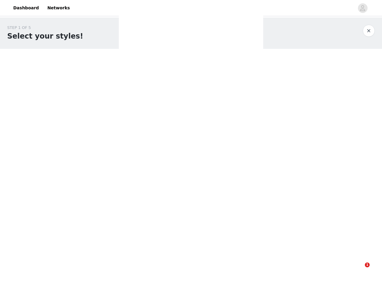
copy h3 "Tamsin Mini Dress - Red"
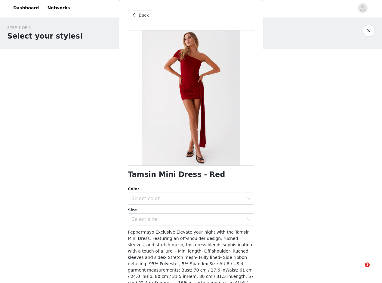
click at [135, 14] on span at bounding box center [133, 14] width 7 height 7
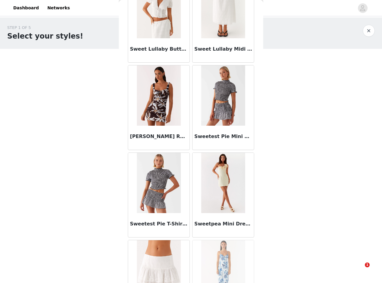
scroll to position [34684, 0]
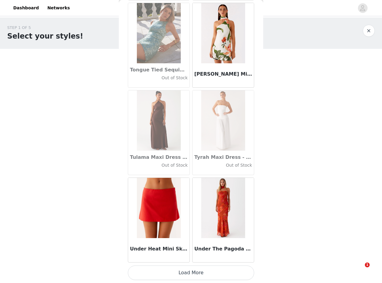
click at [207, 278] on button "Load More" at bounding box center [191, 272] width 126 height 14
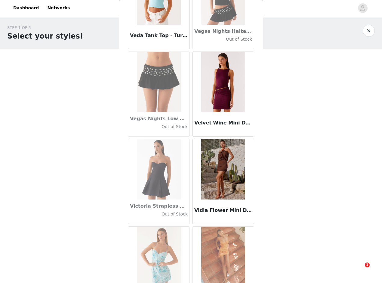
scroll to position [35557, 0]
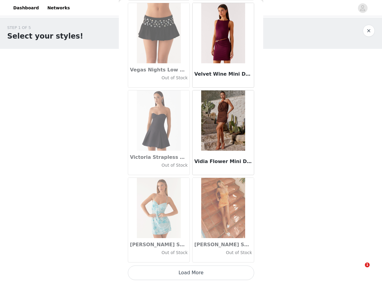
click at [212, 274] on button "Load More" at bounding box center [191, 272] width 126 height 14
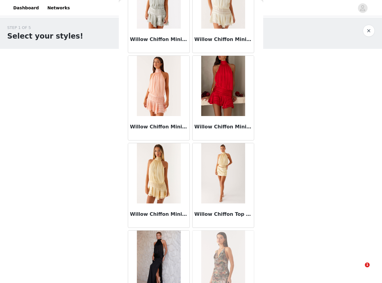
scroll to position [36430, 0]
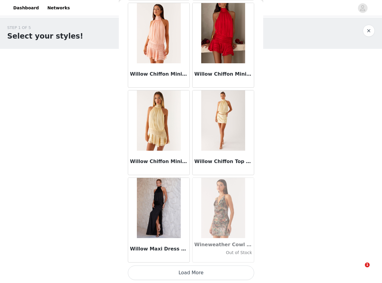
click at [203, 274] on button "Load More" at bounding box center [191, 272] width 126 height 14
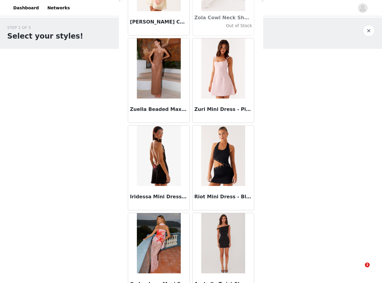
scroll to position [37303, 0]
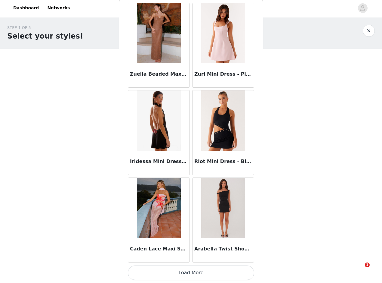
click at [203, 274] on button "Load More" at bounding box center [191, 272] width 126 height 14
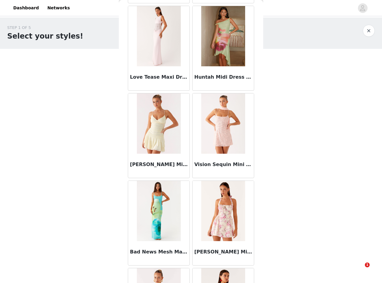
scroll to position [38176, 0]
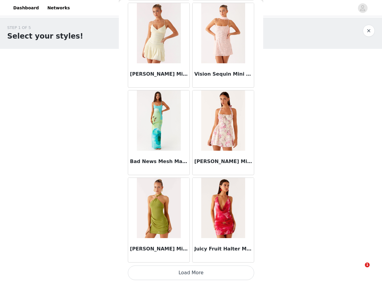
click at [220, 272] on button "Load More" at bounding box center [191, 272] width 126 height 14
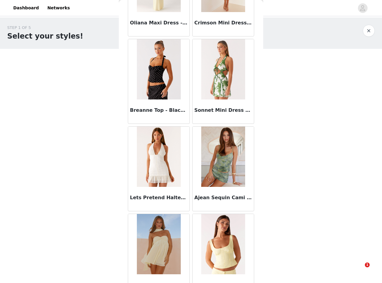
scroll to position [39049, 0]
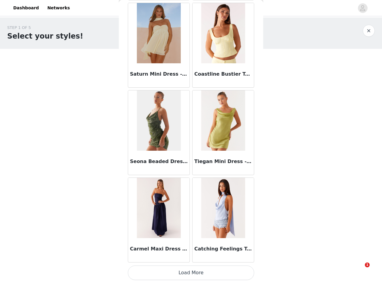
click at [208, 272] on button "Load More" at bounding box center [191, 272] width 126 height 14
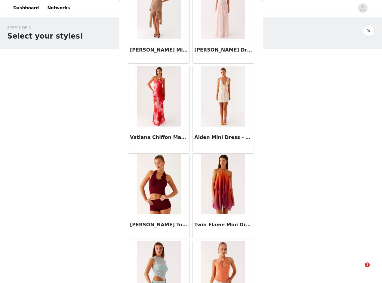
scroll to position [39922, 0]
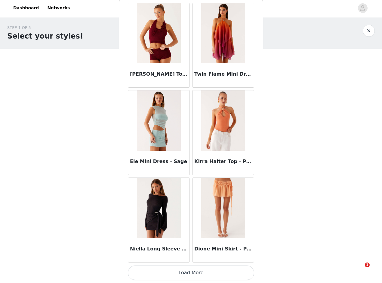
click at [206, 276] on button "Load More" at bounding box center [191, 272] width 126 height 14
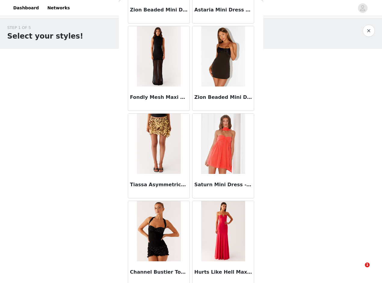
scroll to position [40795, 0]
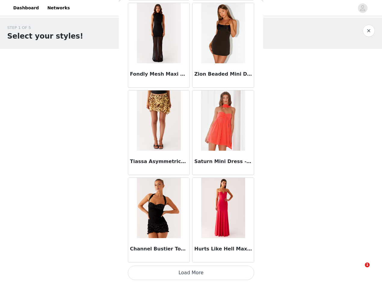
click at [194, 269] on button "Load More" at bounding box center [191, 272] width 126 height 14
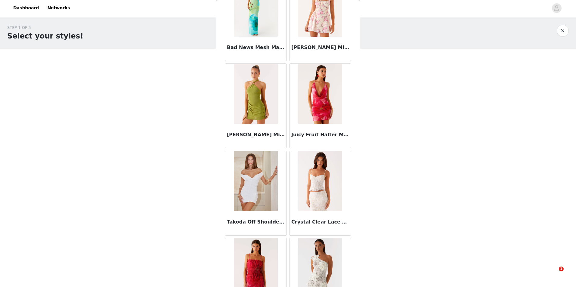
scroll to position [38288, 0]
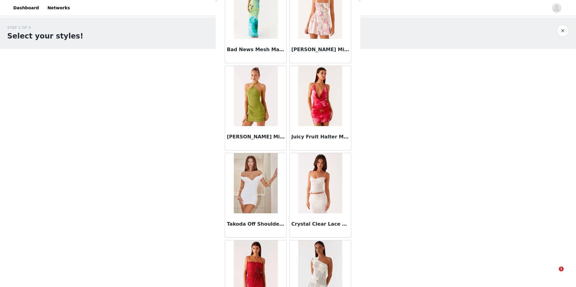
click at [264, 188] on img at bounding box center [256, 183] width 44 height 60
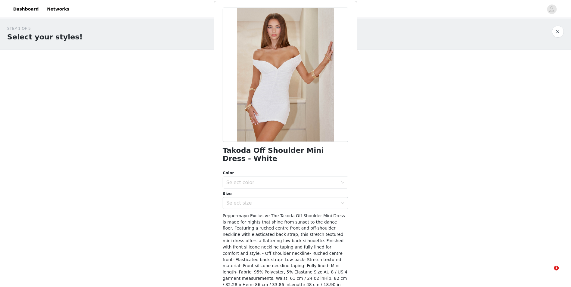
scroll to position [57, 0]
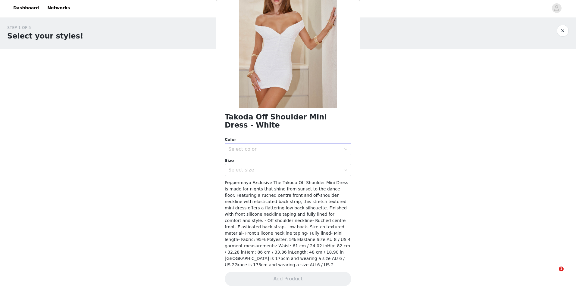
click at [266, 149] on div "Select color" at bounding box center [284, 149] width 113 height 6
click at [262, 161] on li "White" at bounding box center [286, 163] width 122 height 10
click at [259, 170] on div "Select size" at bounding box center [284, 170] width 113 height 6
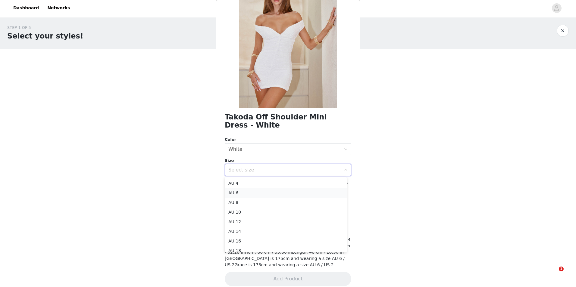
click at [253, 191] on li "AU 6" at bounding box center [286, 193] width 122 height 10
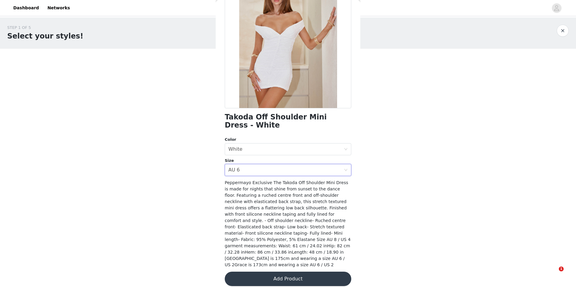
click at [281, 274] on button "Add Product" at bounding box center [288, 279] width 126 height 14
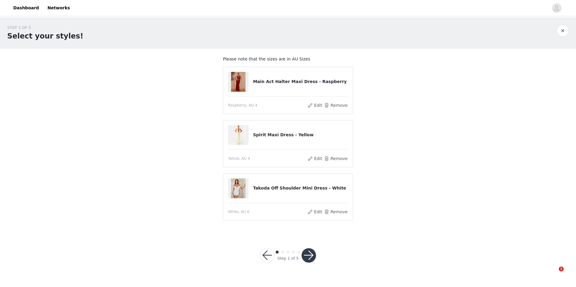
click at [308, 252] on button "button" at bounding box center [308, 255] width 14 height 14
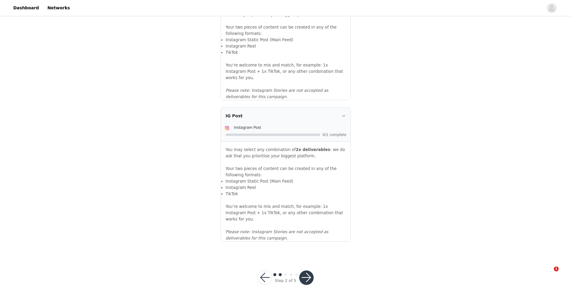
scroll to position [603, 0]
click at [305, 270] on button "button" at bounding box center [306, 277] width 14 height 14
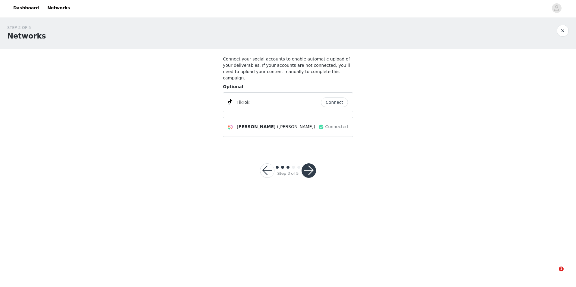
click at [311, 165] on button "button" at bounding box center [308, 170] width 14 height 14
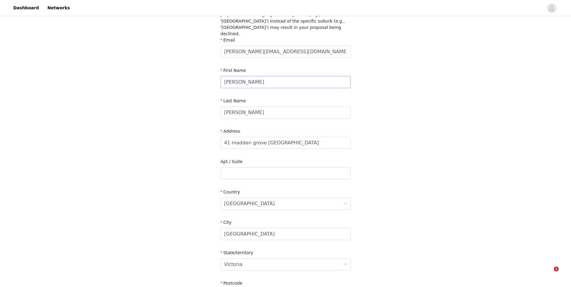
scroll to position [149, 0]
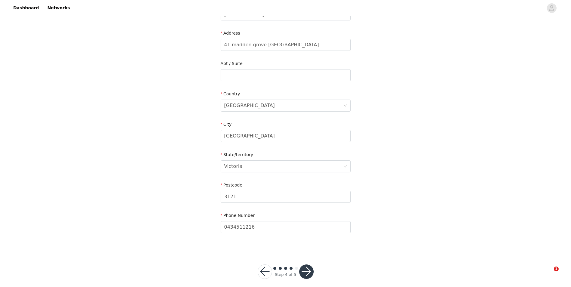
click at [306, 268] on button "button" at bounding box center [306, 272] width 14 height 14
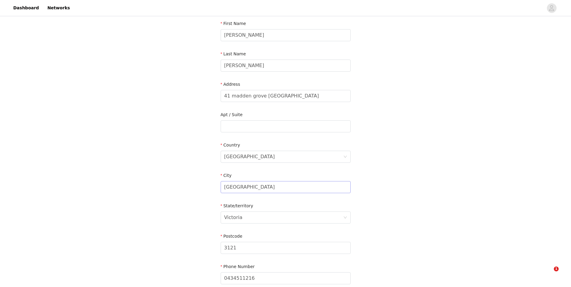
scroll to position [0, 0]
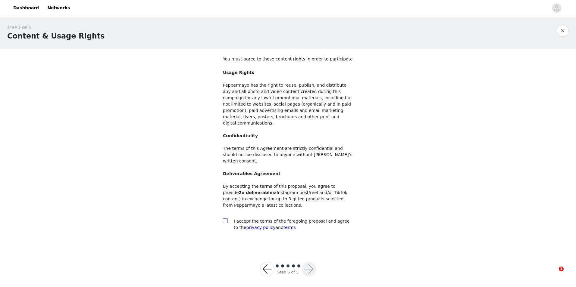
click at [225, 219] on input "checkbox" at bounding box center [225, 221] width 4 height 4
checkbox input "true"
click at [307, 262] on button "button" at bounding box center [308, 269] width 14 height 14
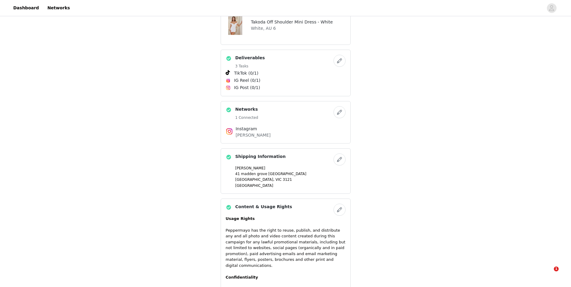
scroll to position [395, 0]
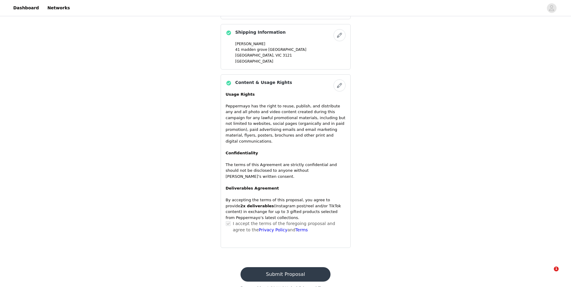
click at [278, 267] on button "Submit Proposal" at bounding box center [286, 274] width 90 height 14
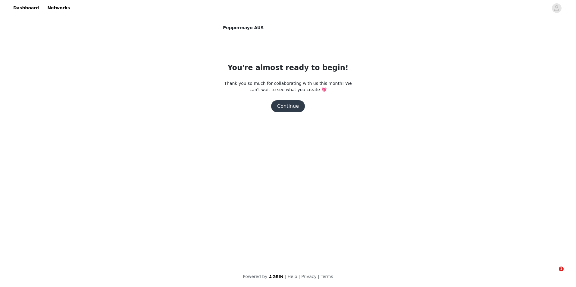
click at [288, 108] on button "Continue" at bounding box center [288, 106] width 34 height 12
